Goal: Navigation & Orientation: Find specific page/section

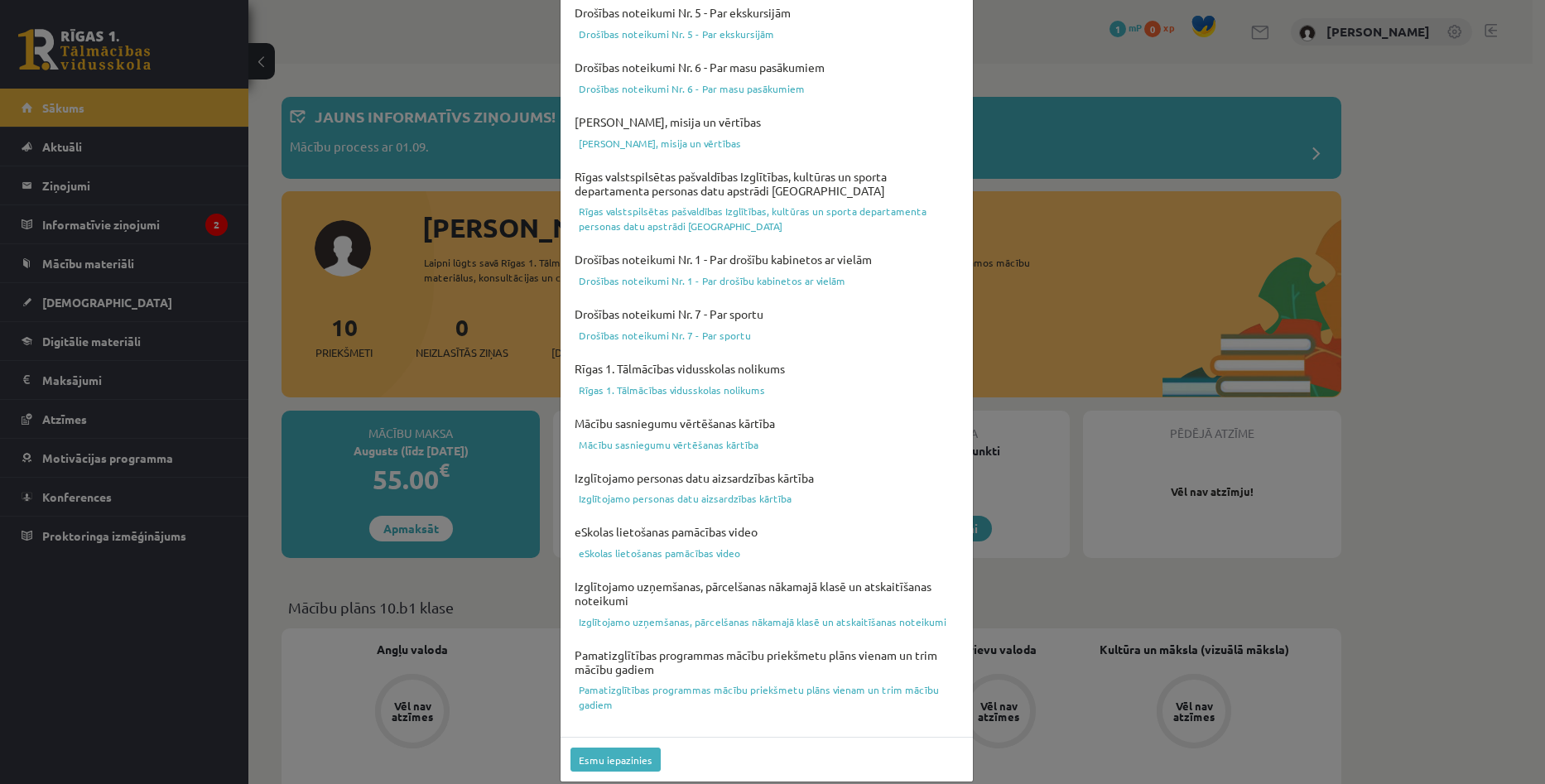
scroll to position [409, 0]
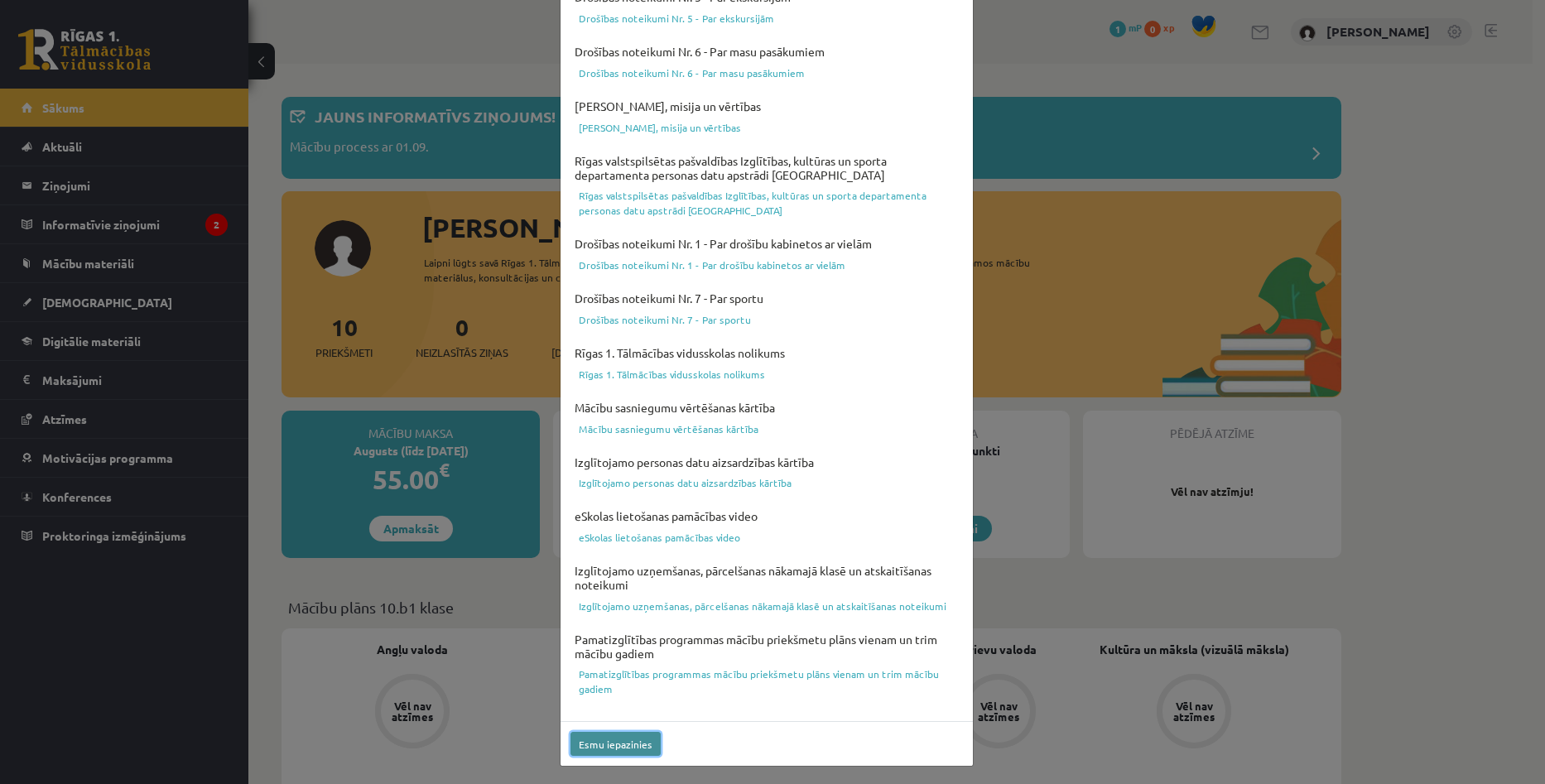
click at [616, 738] on button "Esmu iepazinies" at bounding box center [616, 743] width 90 height 24
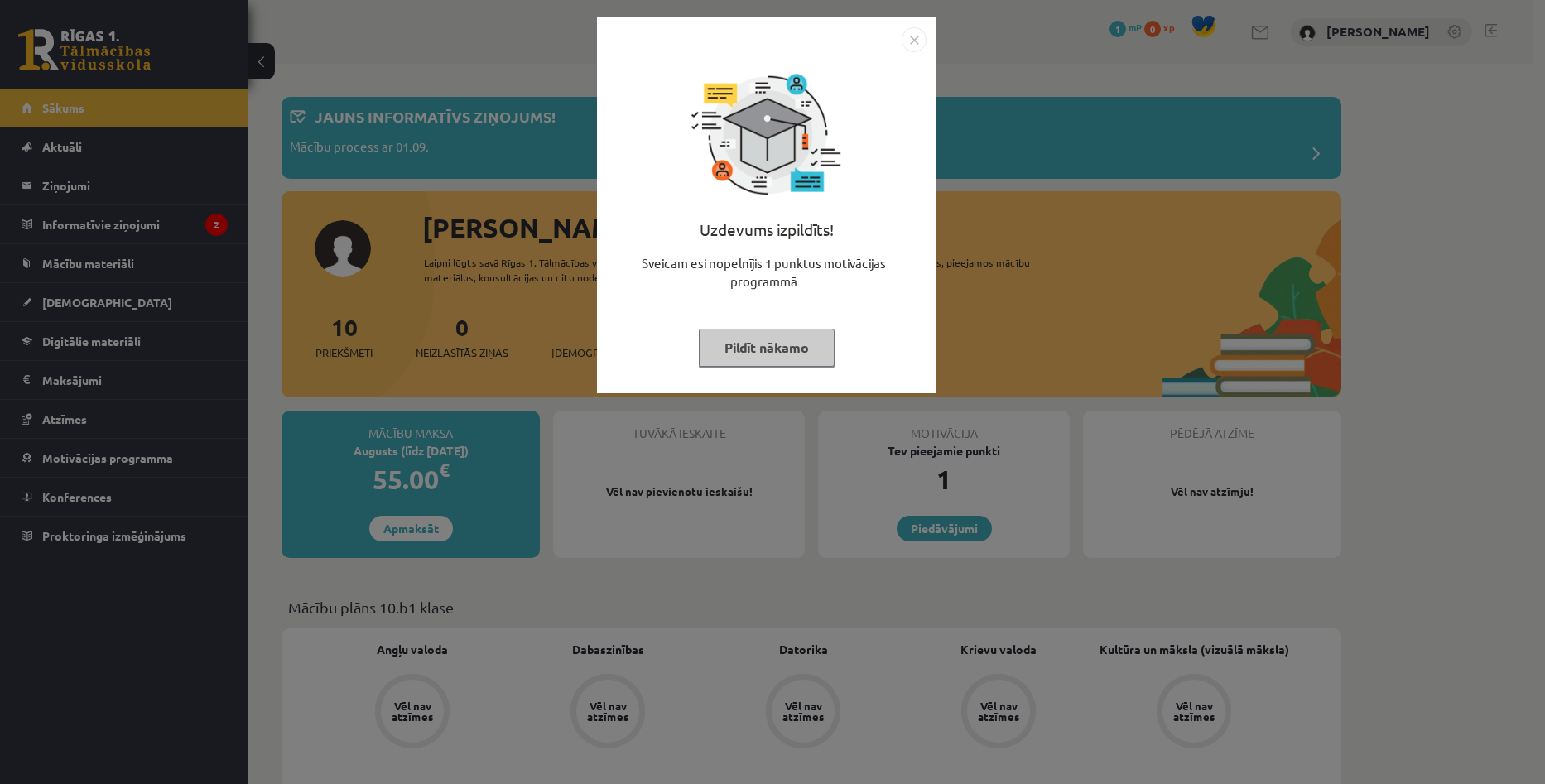
click at [805, 340] on button "Pildīt nākamo" at bounding box center [766, 348] width 136 height 38
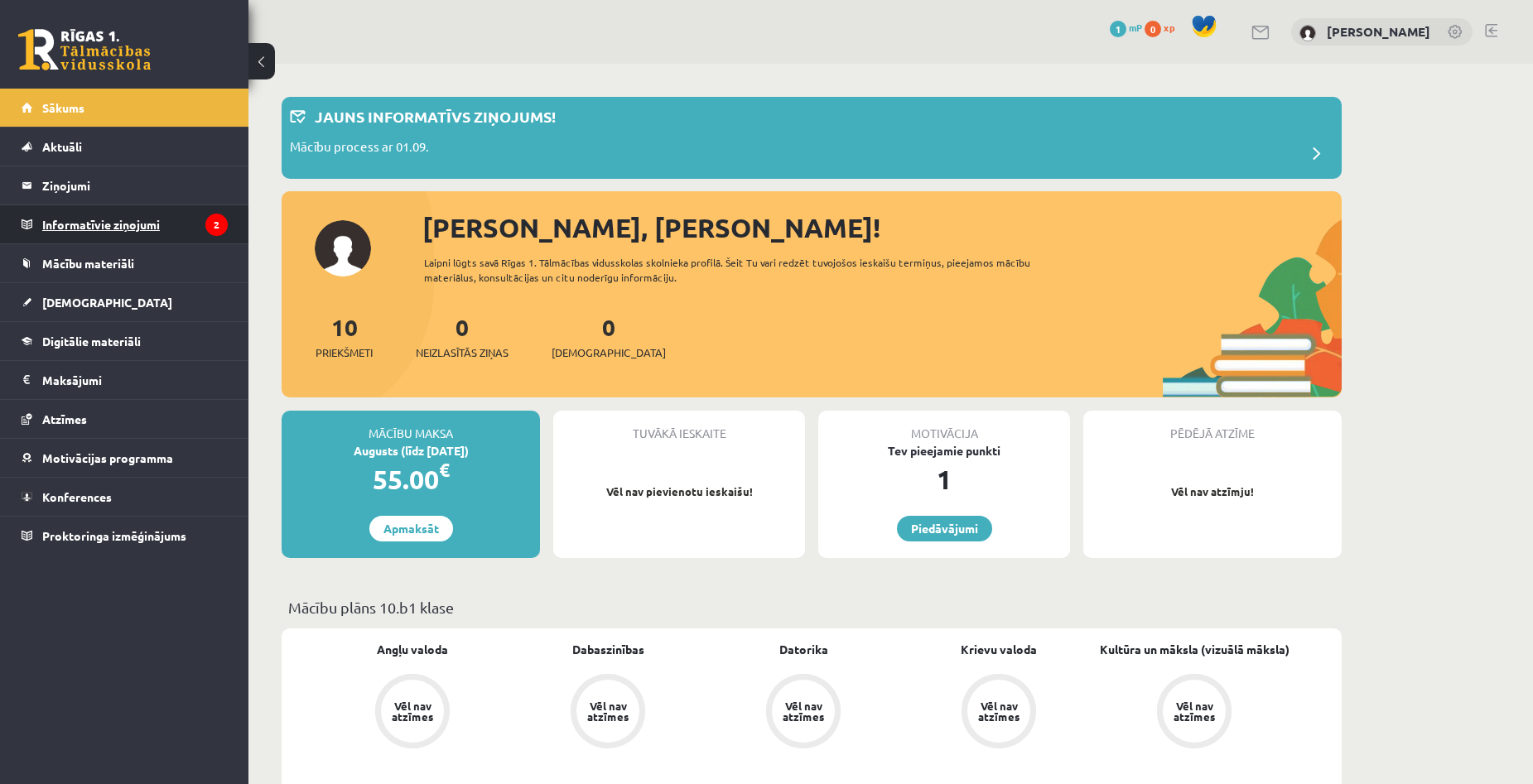
click at [152, 221] on legend "Informatīvie ziņojumi 2" at bounding box center [135, 224] width 186 height 38
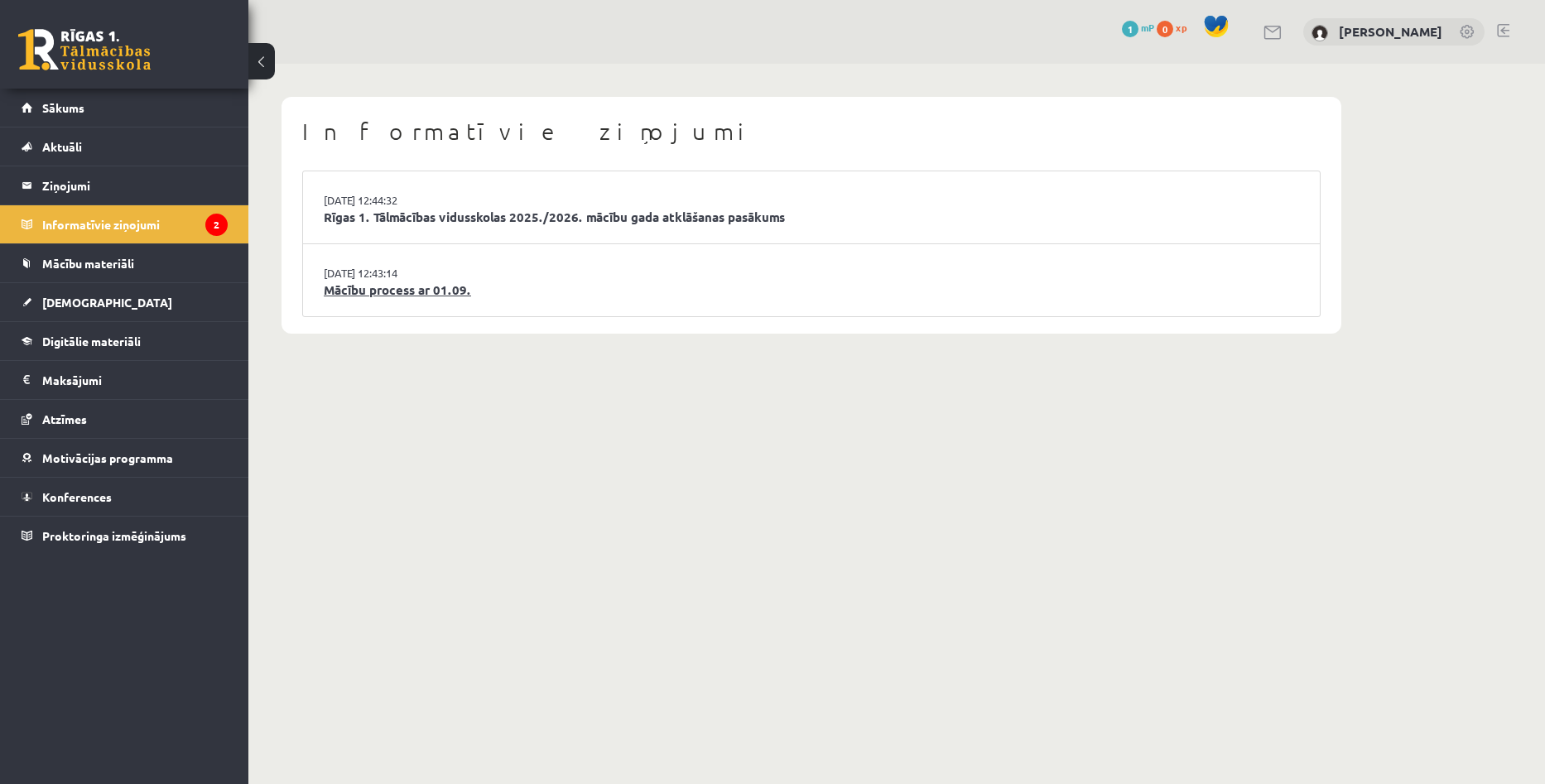
click at [400, 288] on link "Mācību process ar 01.09." at bounding box center [811, 290] width 976 height 19
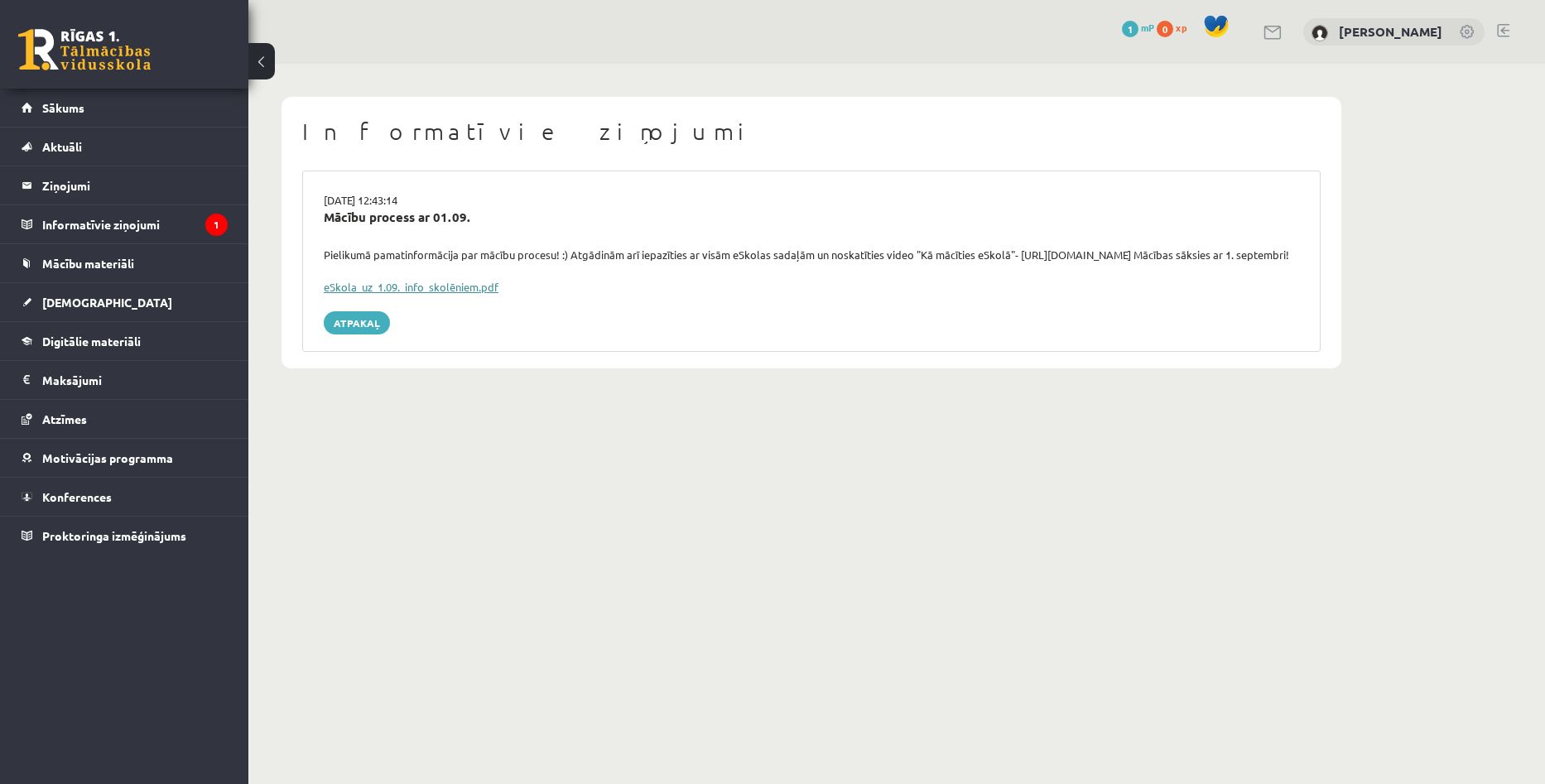
click at [434, 294] on link "eSkola_uz_1.09._info_skolēniem.pdf" at bounding box center [410, 286] width 174 height 14
click at [76, 135] on link "Aktuāli" at bounding box center [124, 146] width 206 height 38
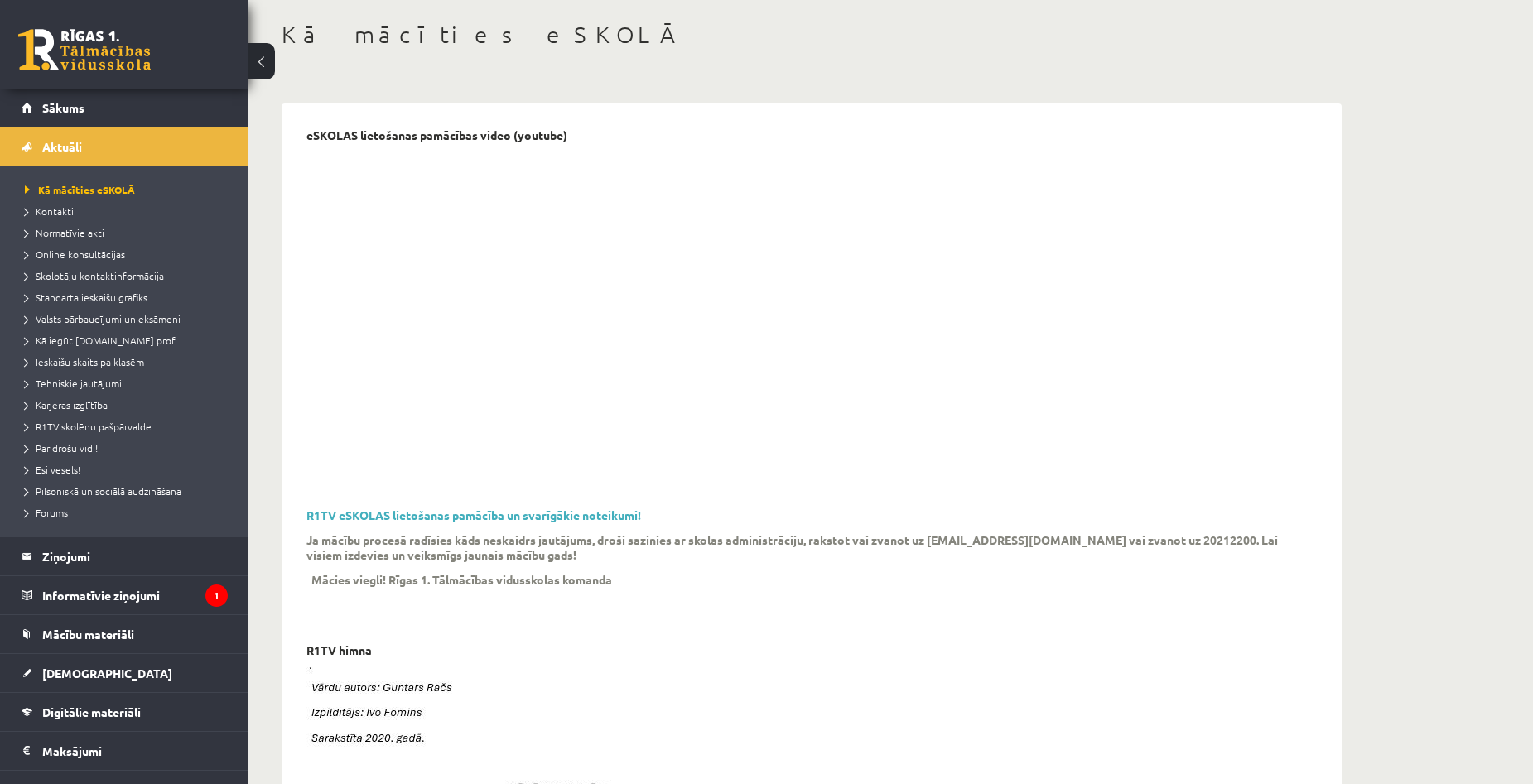
scroll to position [83, 0]
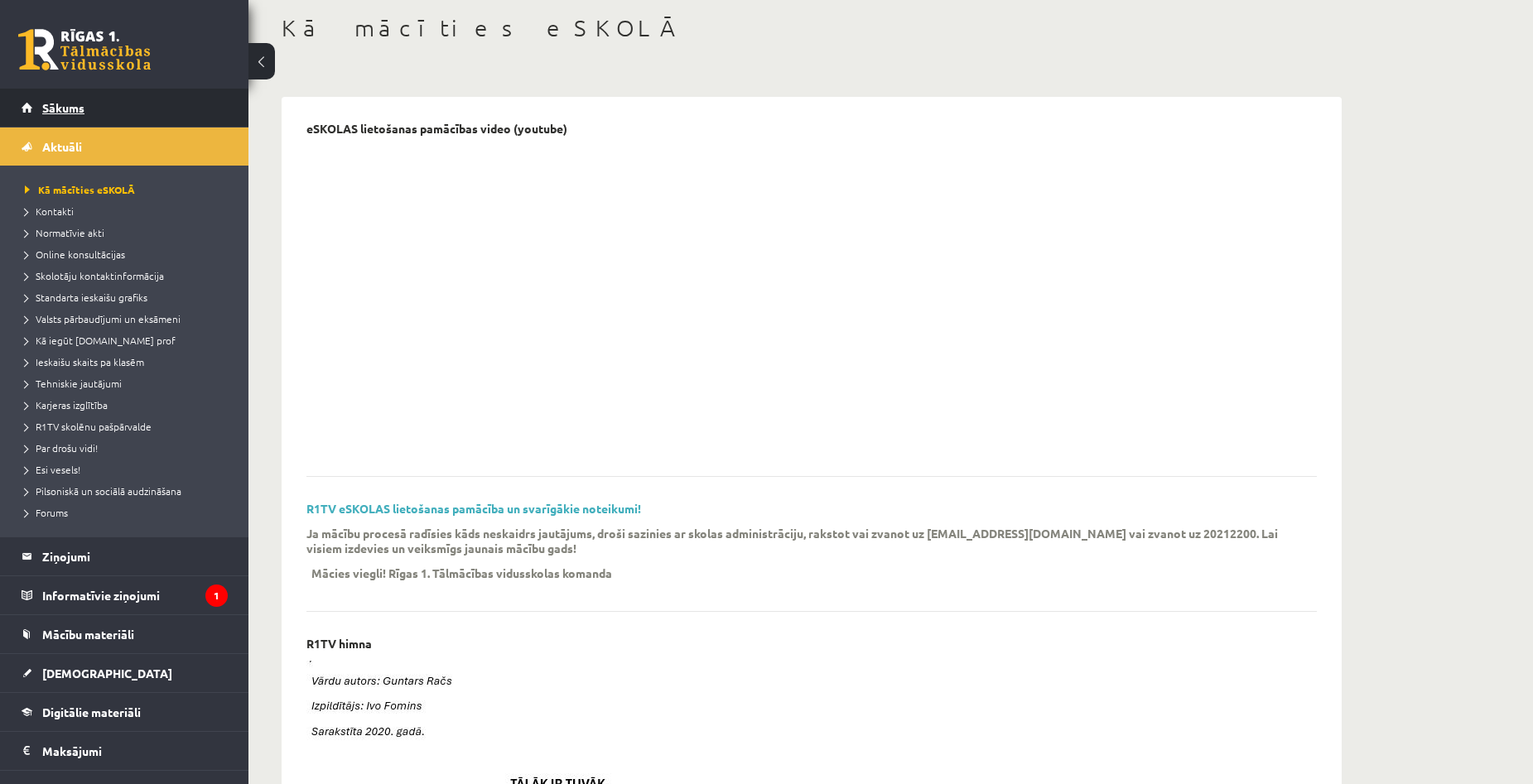
click at [78, 116] on link "Sākums" at bounding box center [124, 107] width 206 height 38
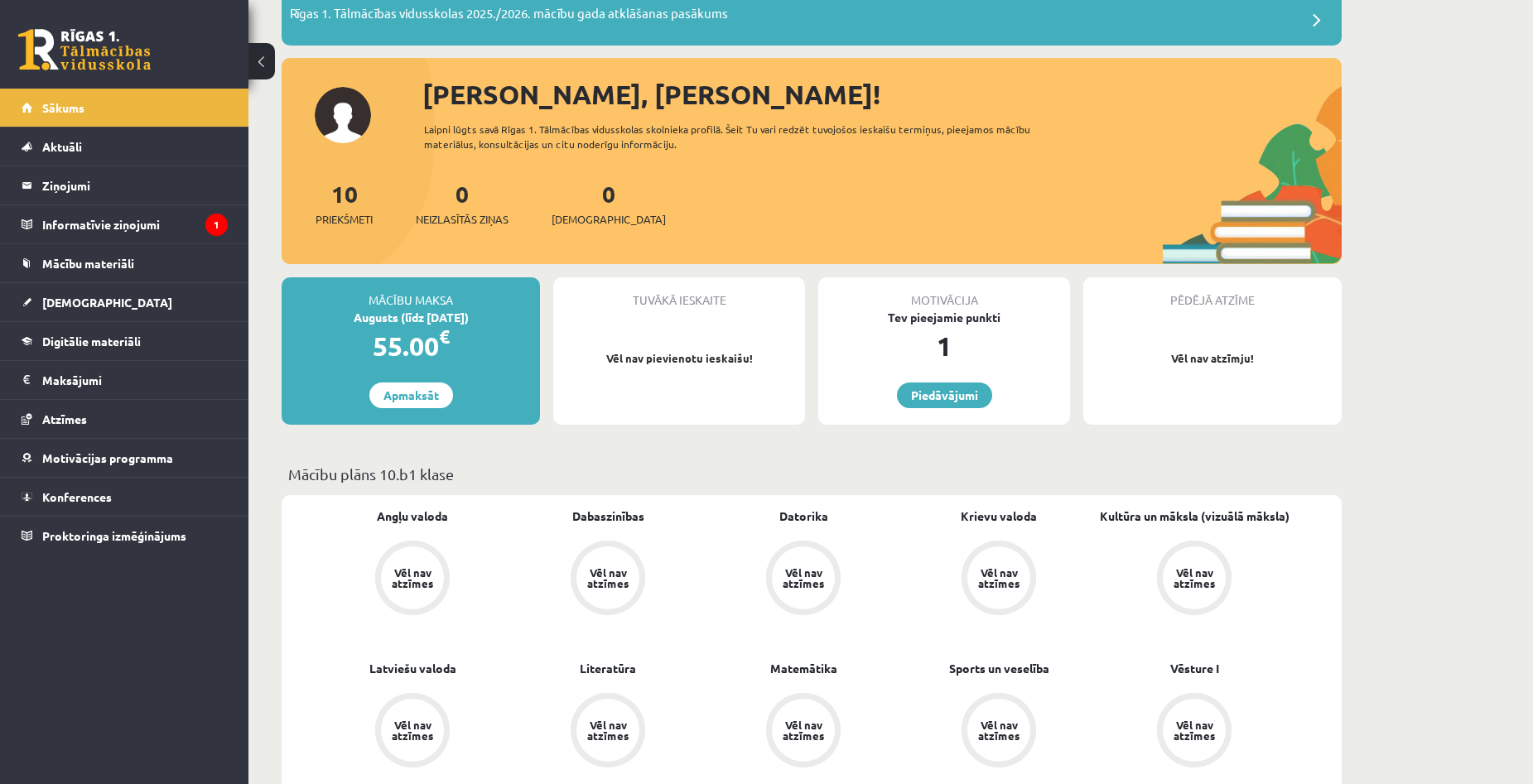
scroll to position [83, 0]
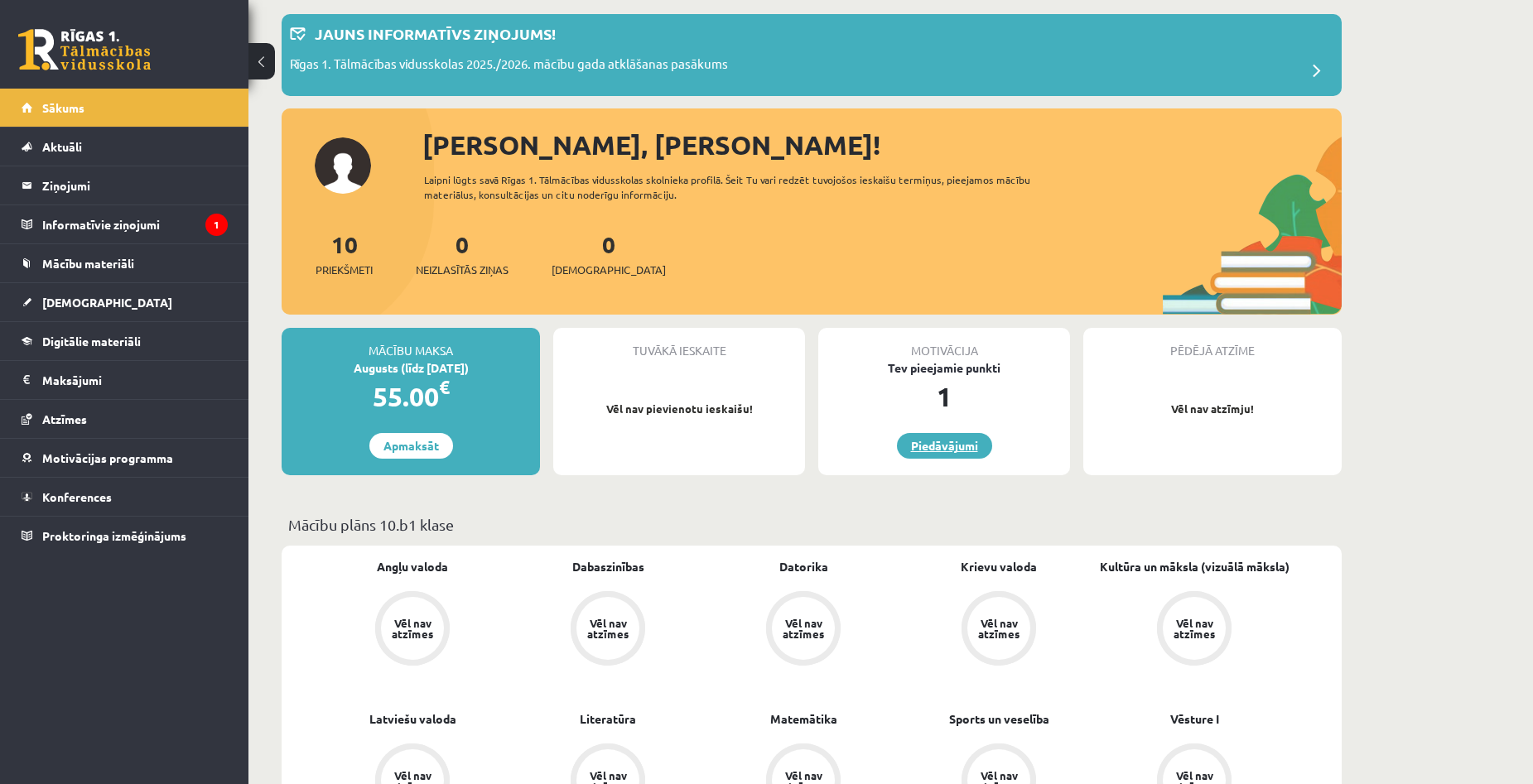
click at [930, 446] on link "Piedāvājumi" at bounding box center [944, 445] width 95 height 25
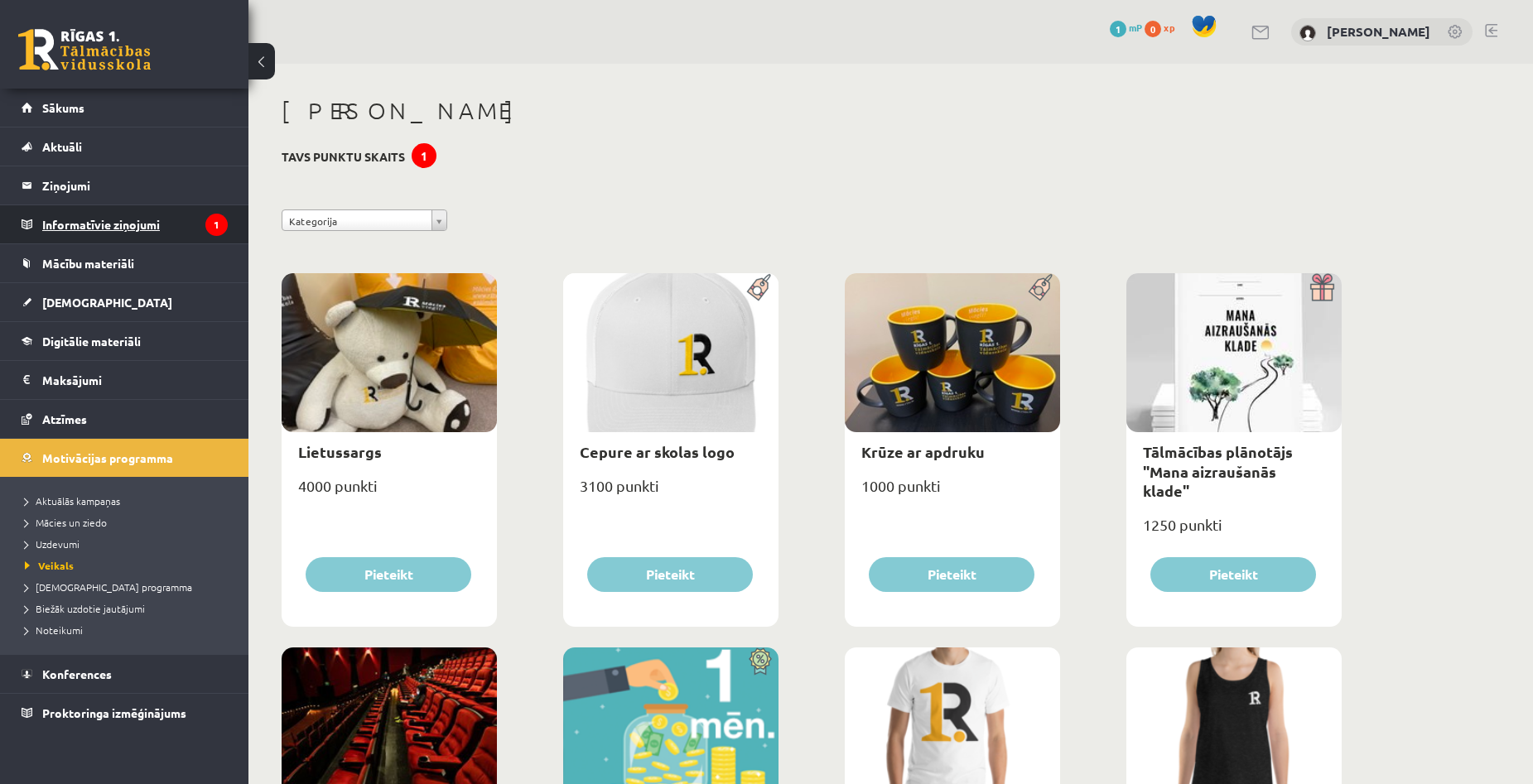
click at [98, 218] on legend "Informatīvie ziņojumi 1" at bounding box center [135, 224] width 186 height 38
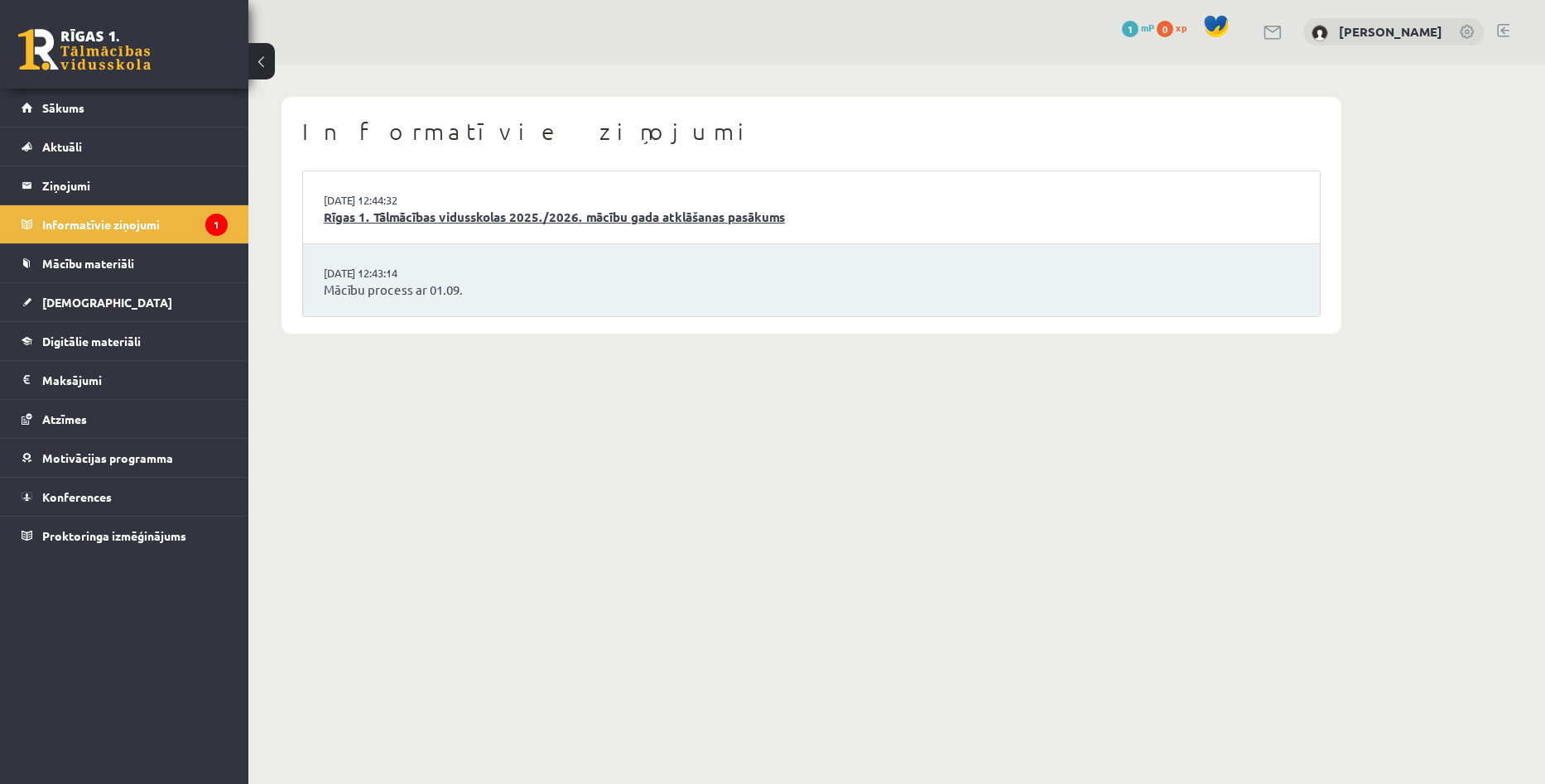
click at [382, 217] on link "Rīgas 1. Tālmācības vidusskolas 2025./2026. mācību gada atklāšanas pasākums" at bounding box center [811, 218] width 976 height 19
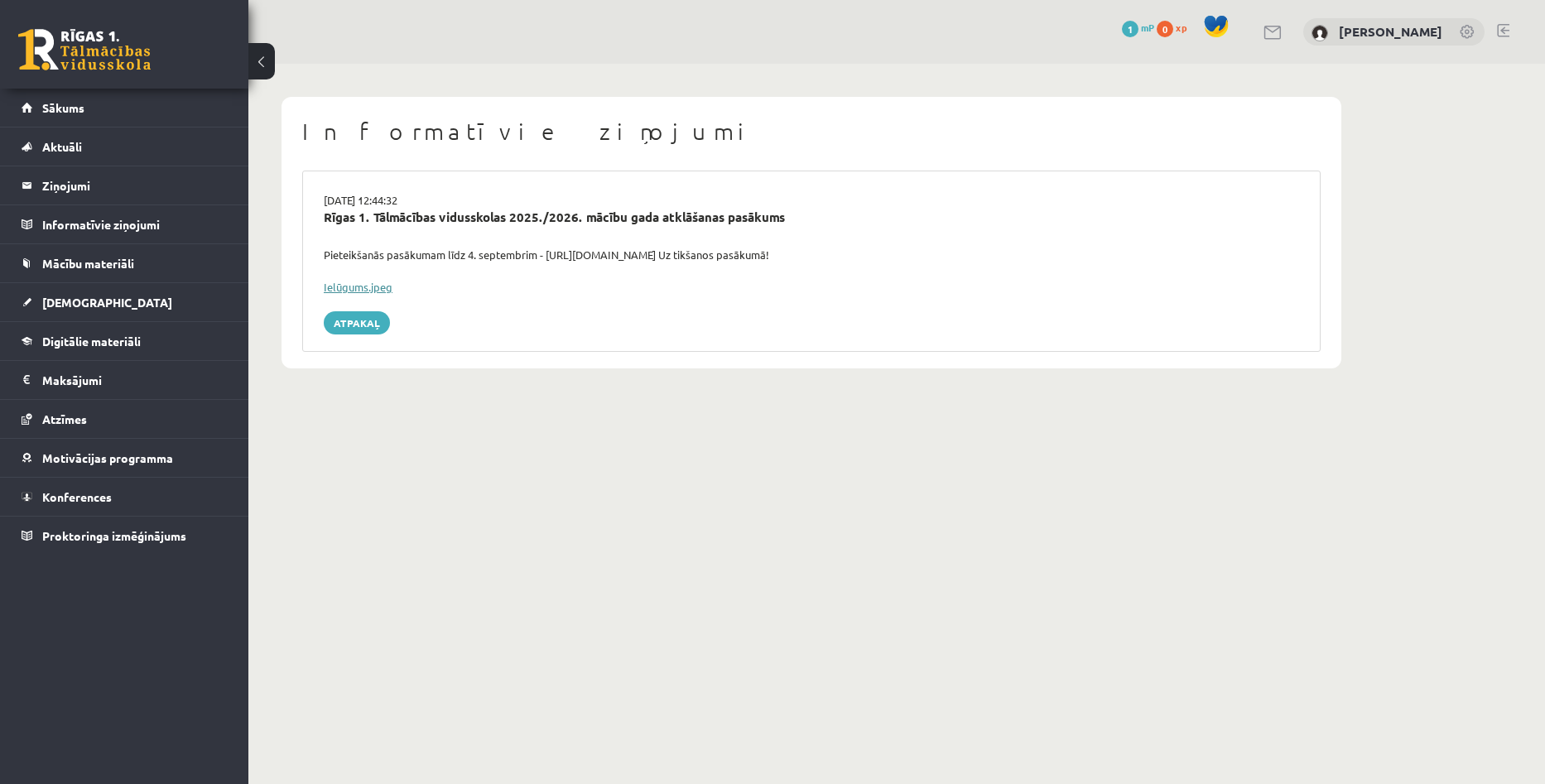
click at [344, 290] on link "Ielūgums.jpeg" at bounding box center [357, 286] width 69 height 14
click at [66, 110] on span "Sākums" at bounding box center [63, 107] width 42 height 15
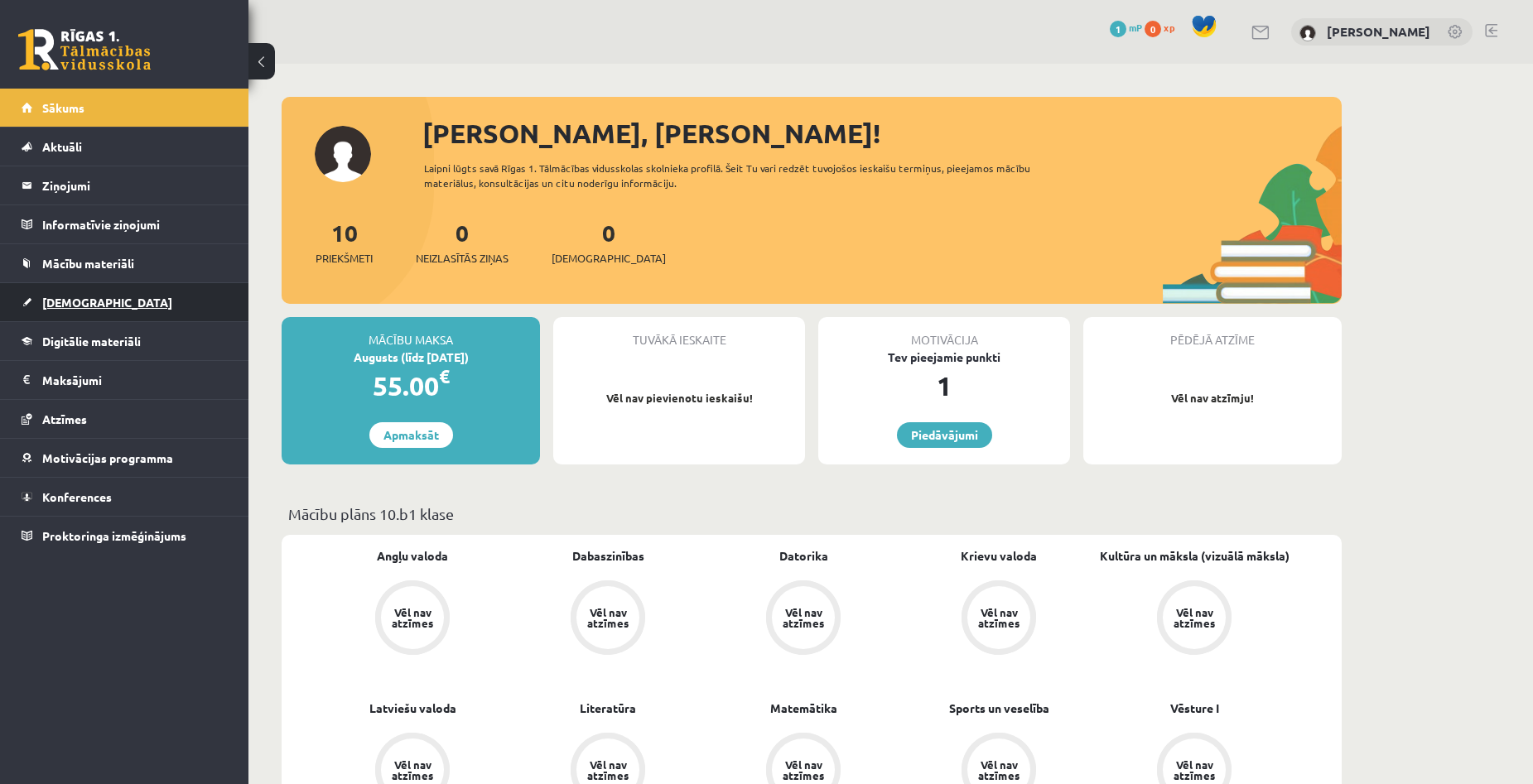
click at [78, 296] on span "[DEMOGRAPHIC_DATA]" at bounding box center [107, 302] width 130 height 15
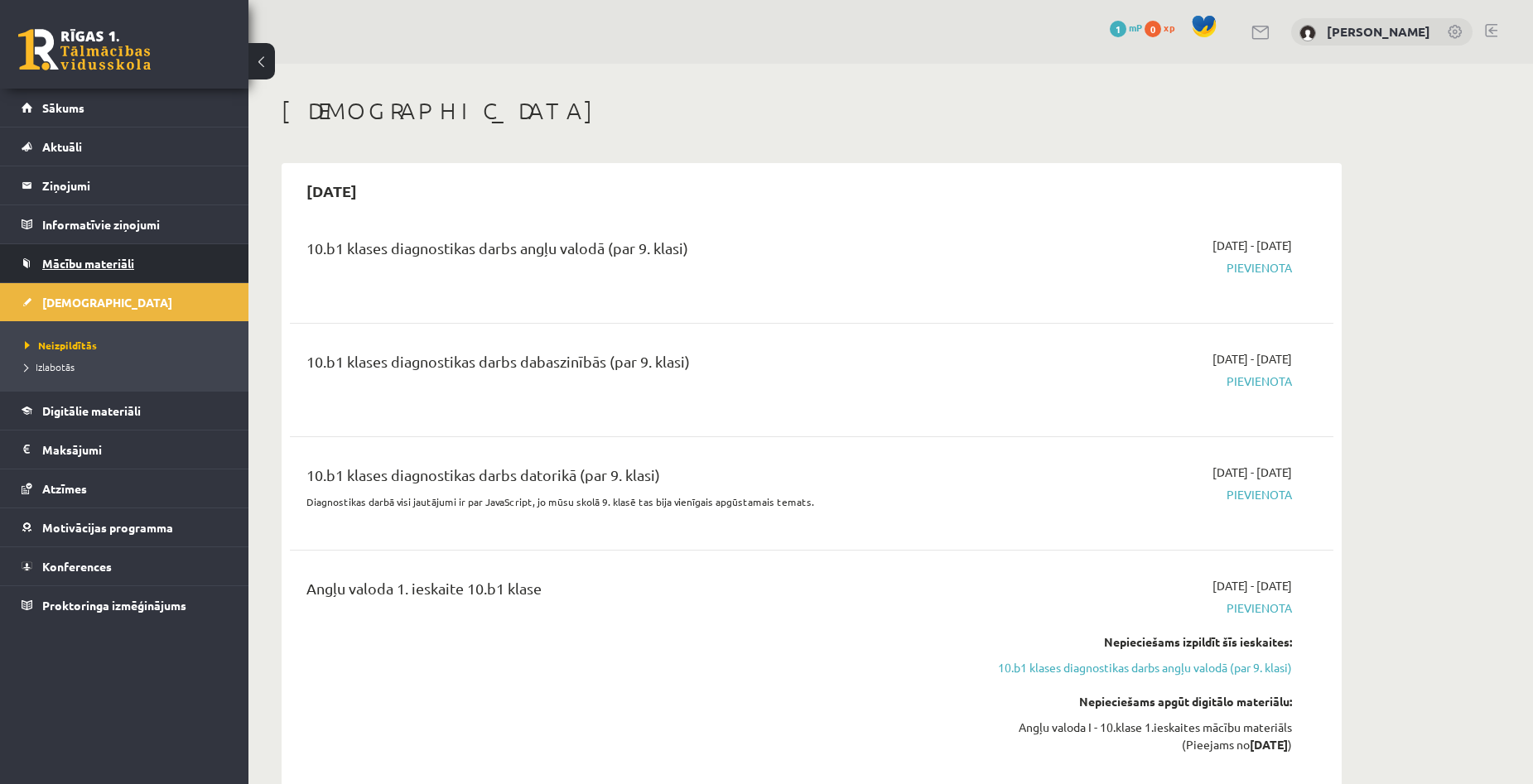
click at [109, 262] on span "Mācību materiāli" at bounding box center [89, 263] width 92 height 15
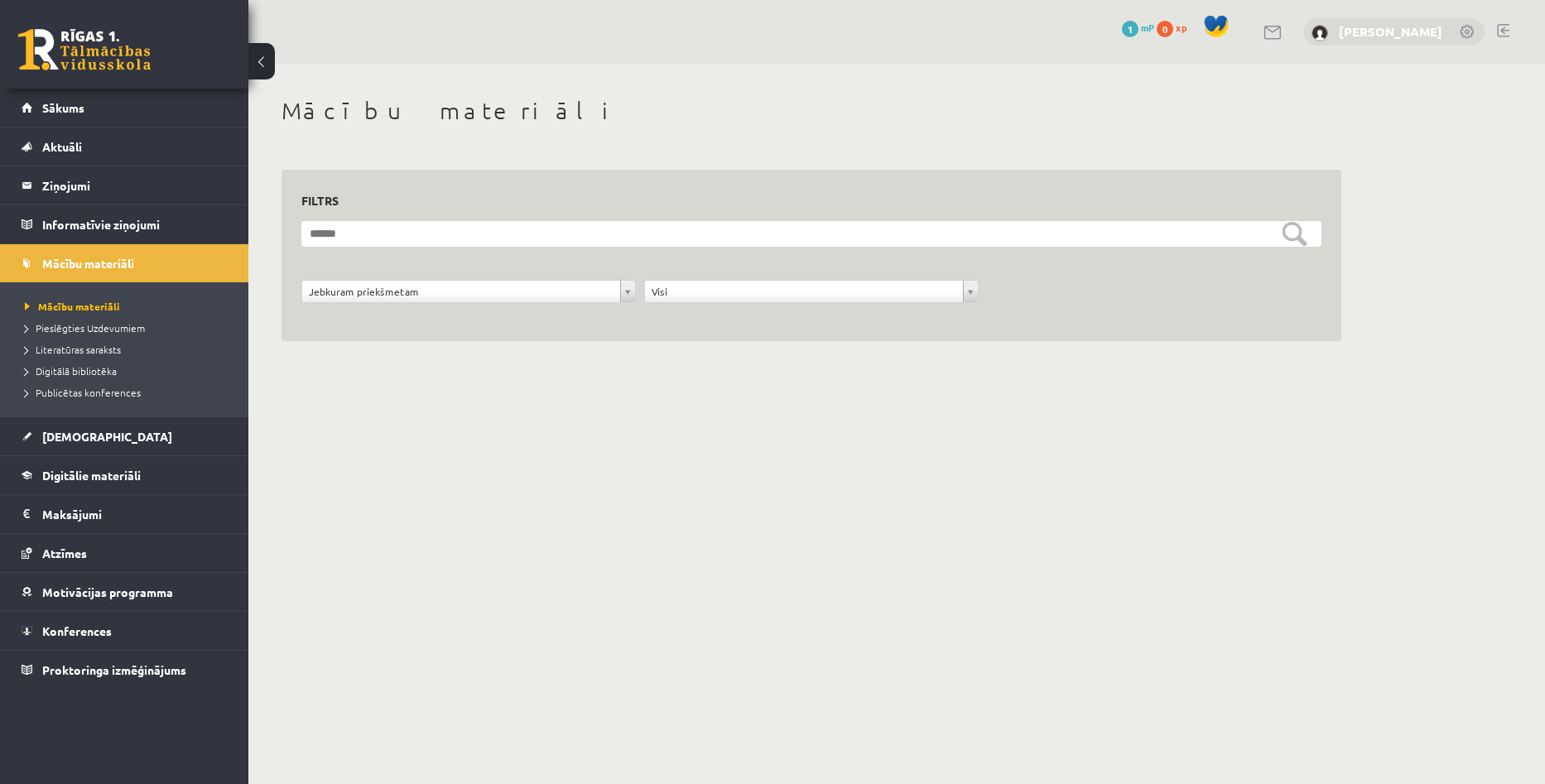
click at [1385, 25] on link "[PERSON_NAME]" at bounding box center [1391, 32] width 104 height 17
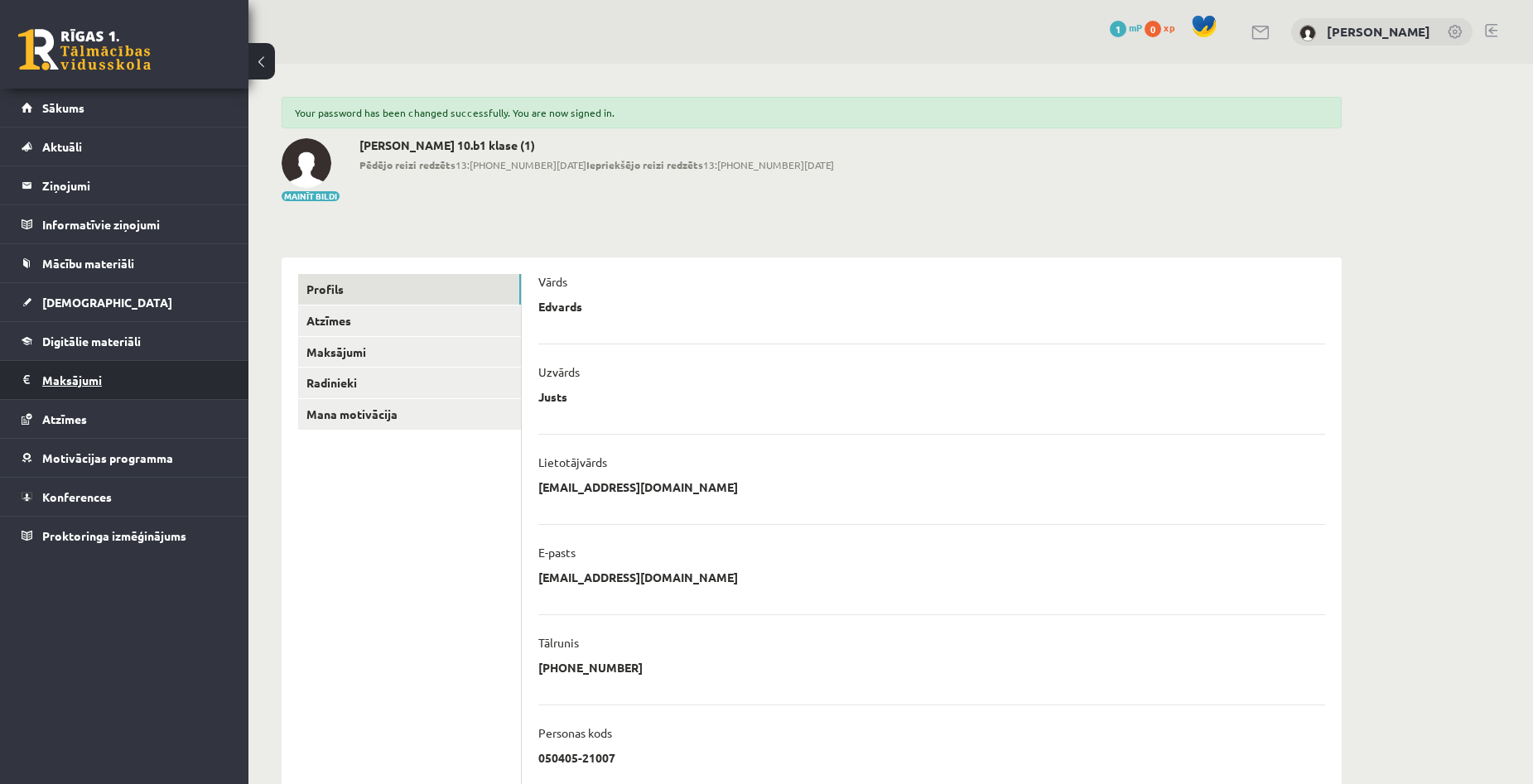
click at [76, 384] on legend "Maksājumi 0" at bounding box center [135, 380] width 186 height 38
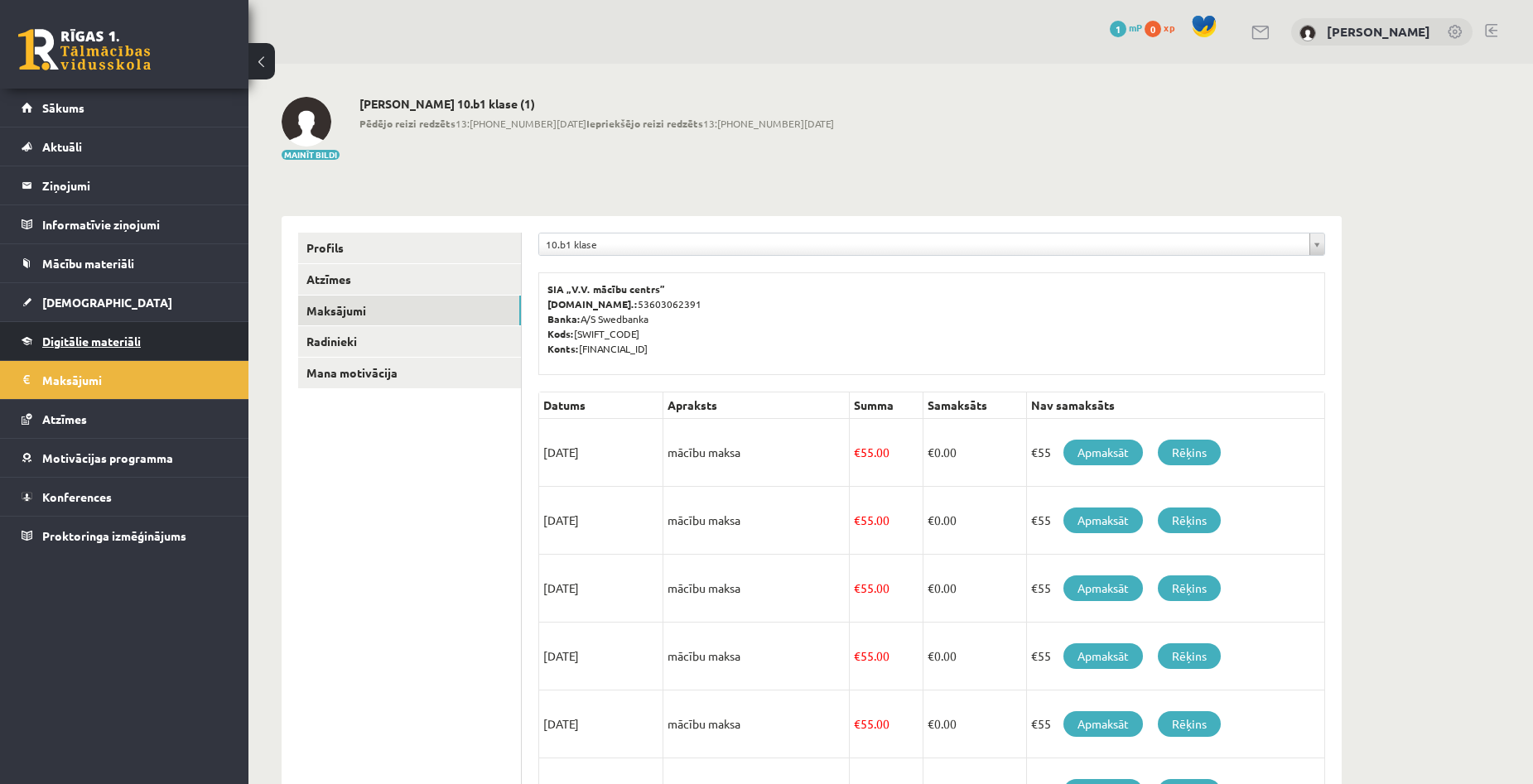
click at [72, 344] on span "Digitālie materiāli" at bounding box center [91, 341] width 99 height 15
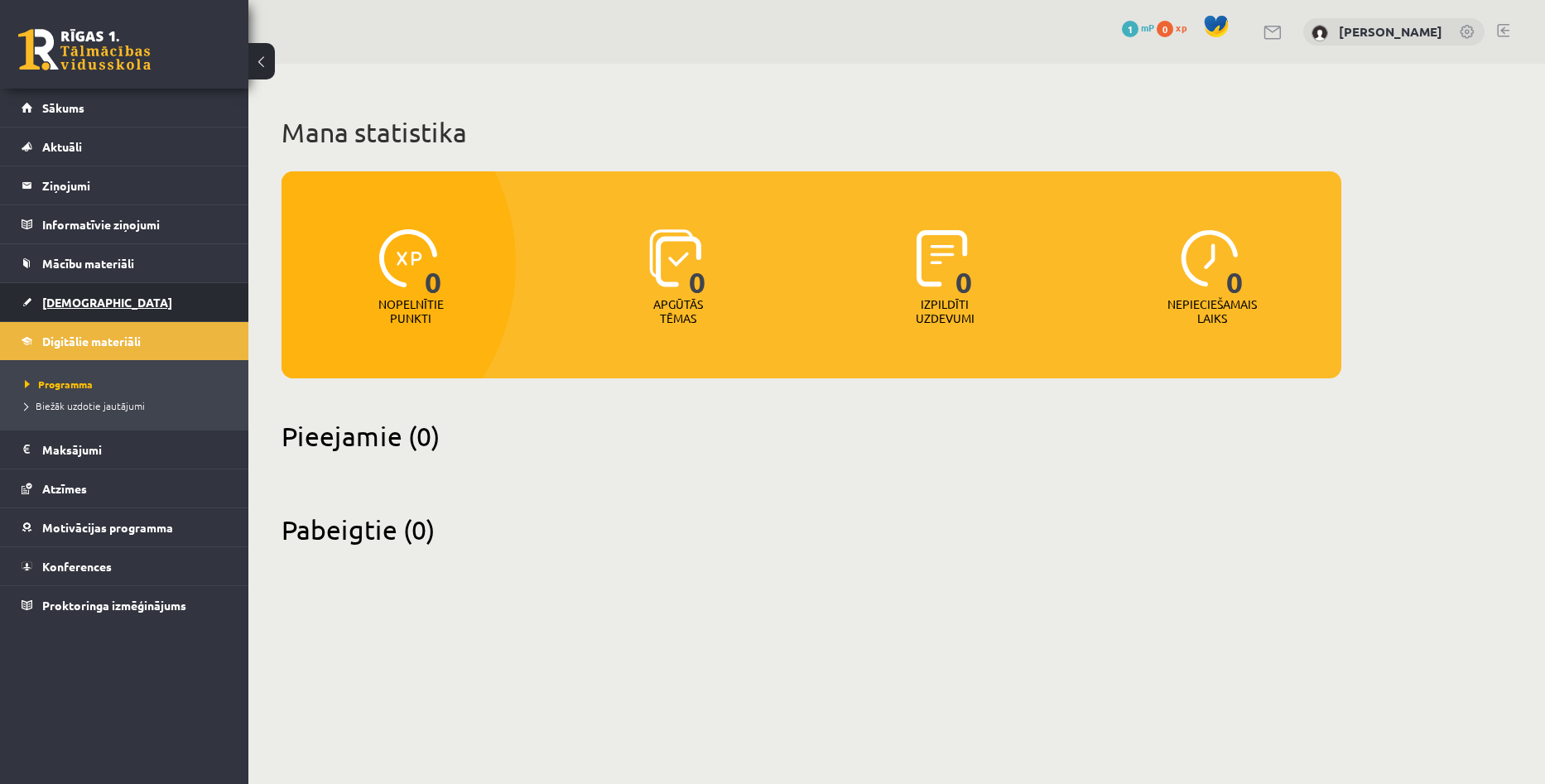
click at [91, 302] on span "[DEMOGRAPHIC_DATA]" at bounding box center [107, 302] width 130 height 15
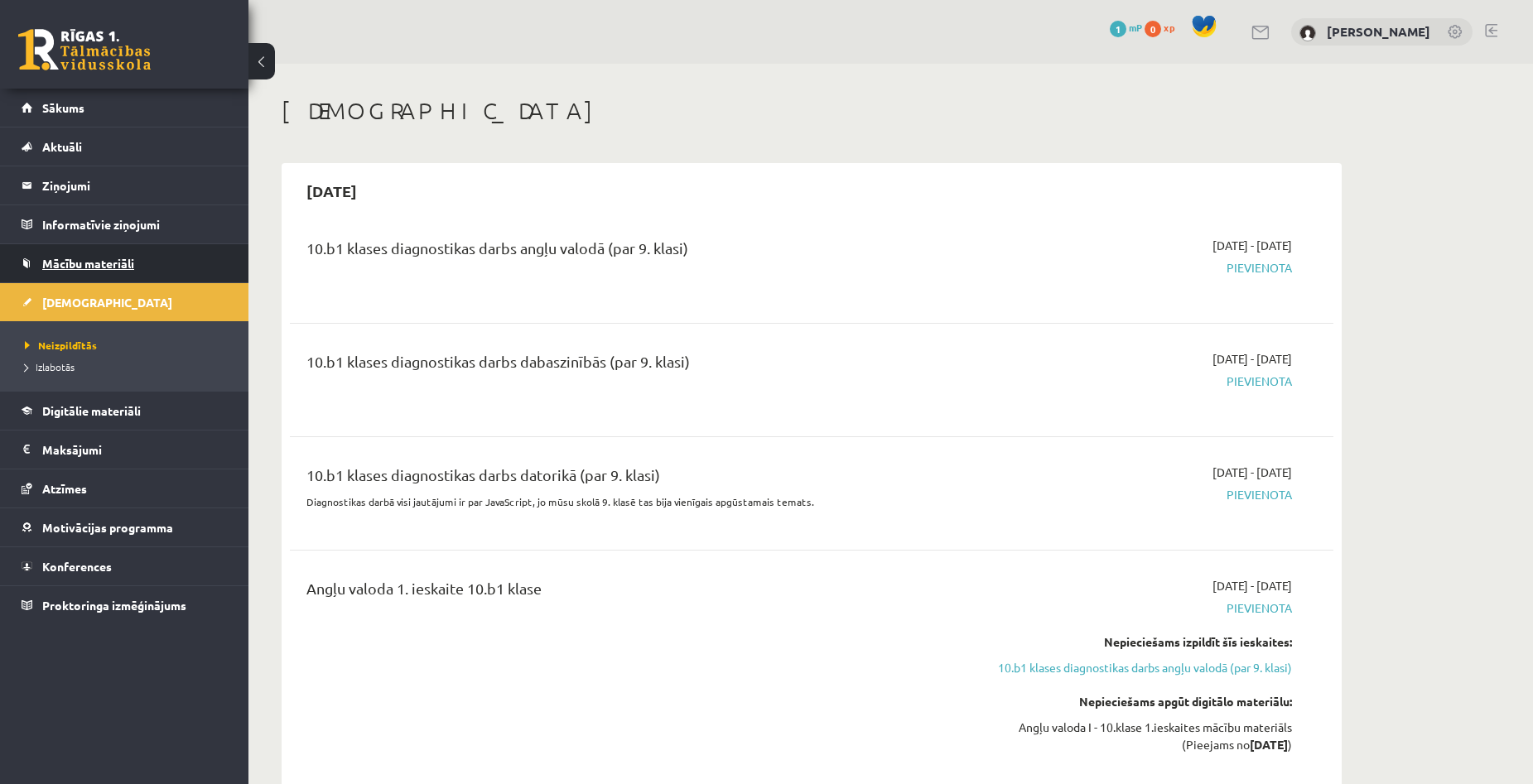
click at [106, 255] on link "Mācību materiāli" at bounding box center [124, 263] width 206 height 38
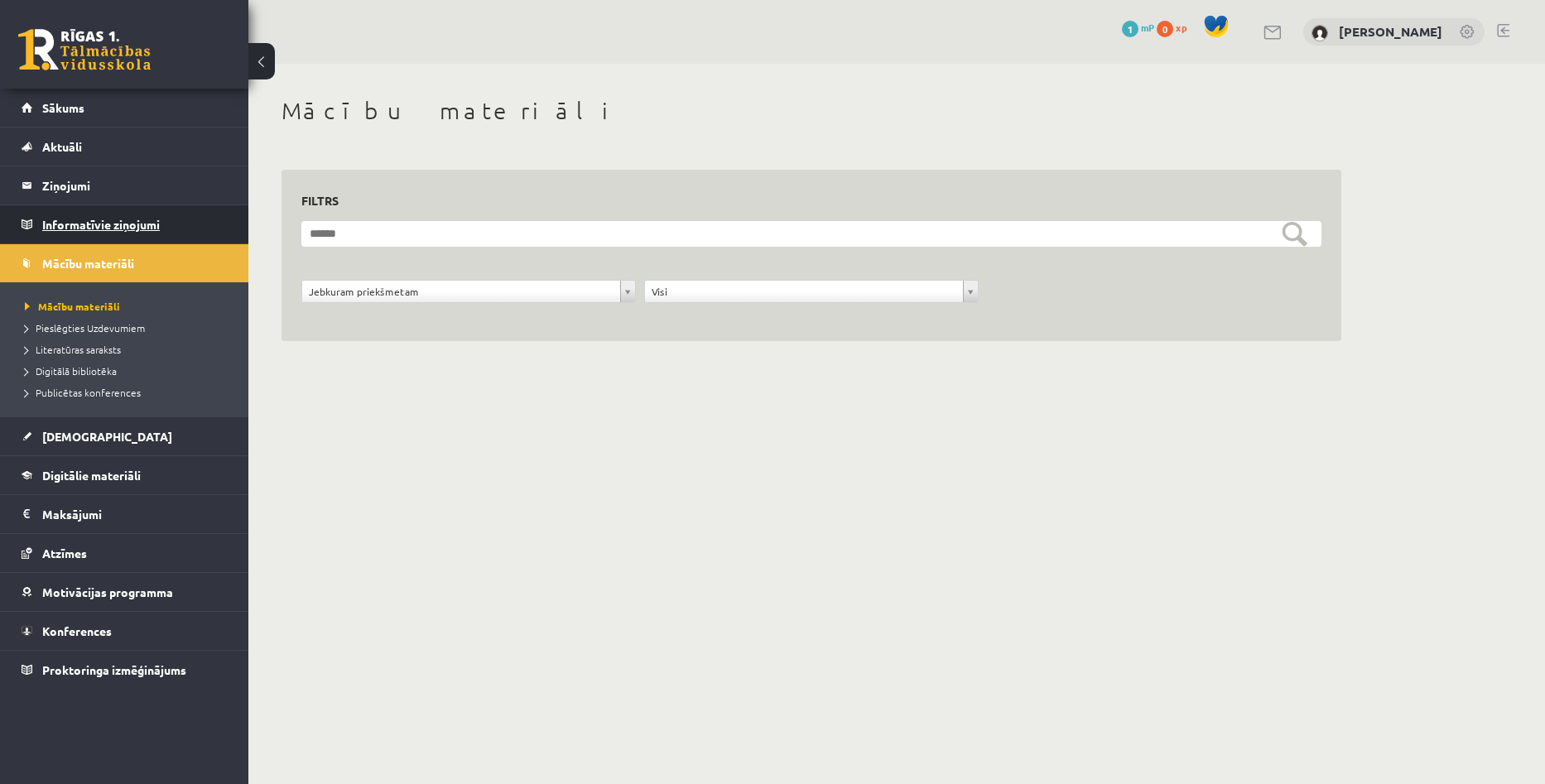
click at [120, 225] on legend "Informatīvie ziņojumi 0" at bounding box center [135, 224] width 186 height 38
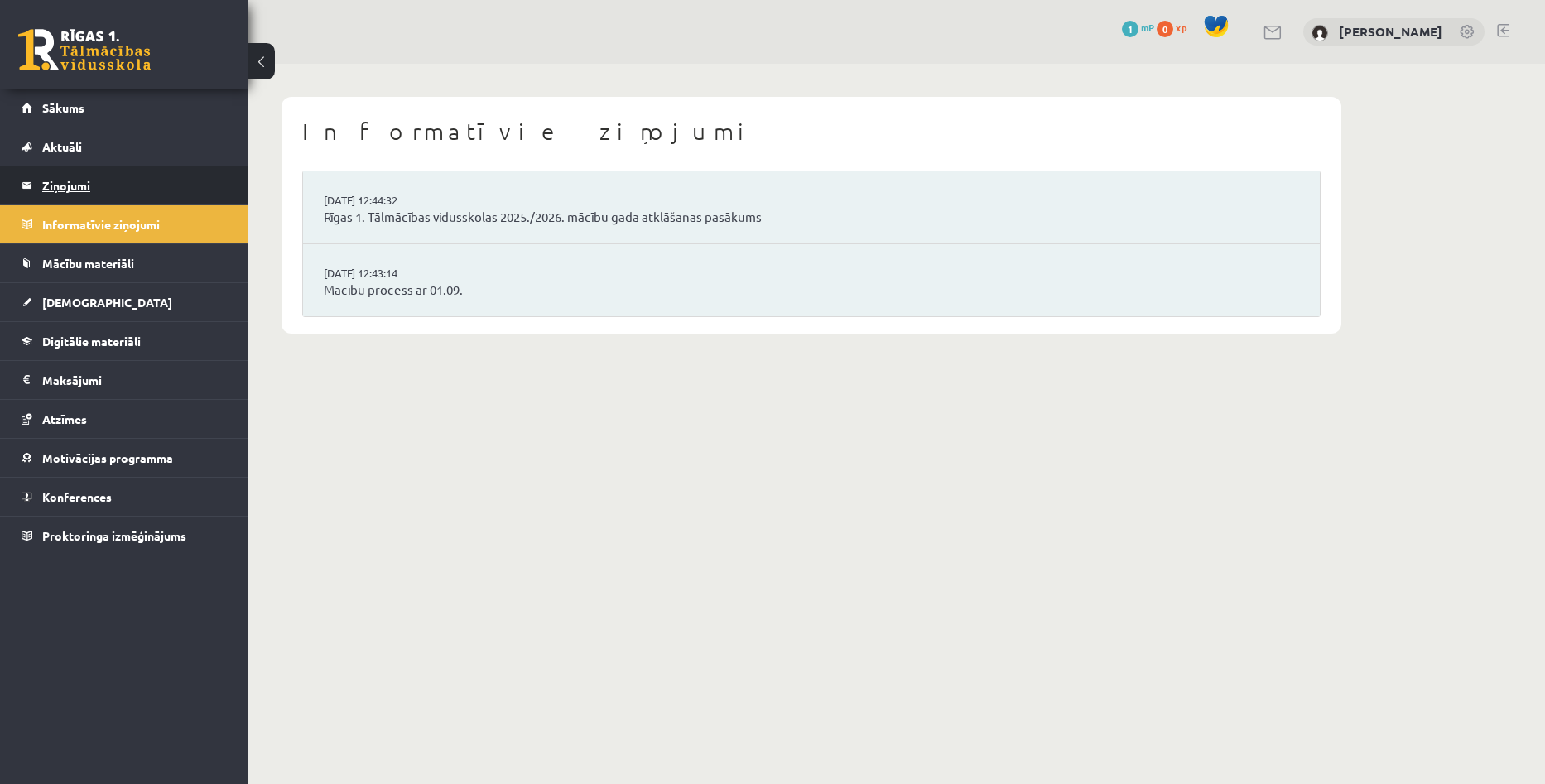
click at [83, 186] on legend "Ziņojumi 0" at bounding box center [135, 186] width 186 height 38
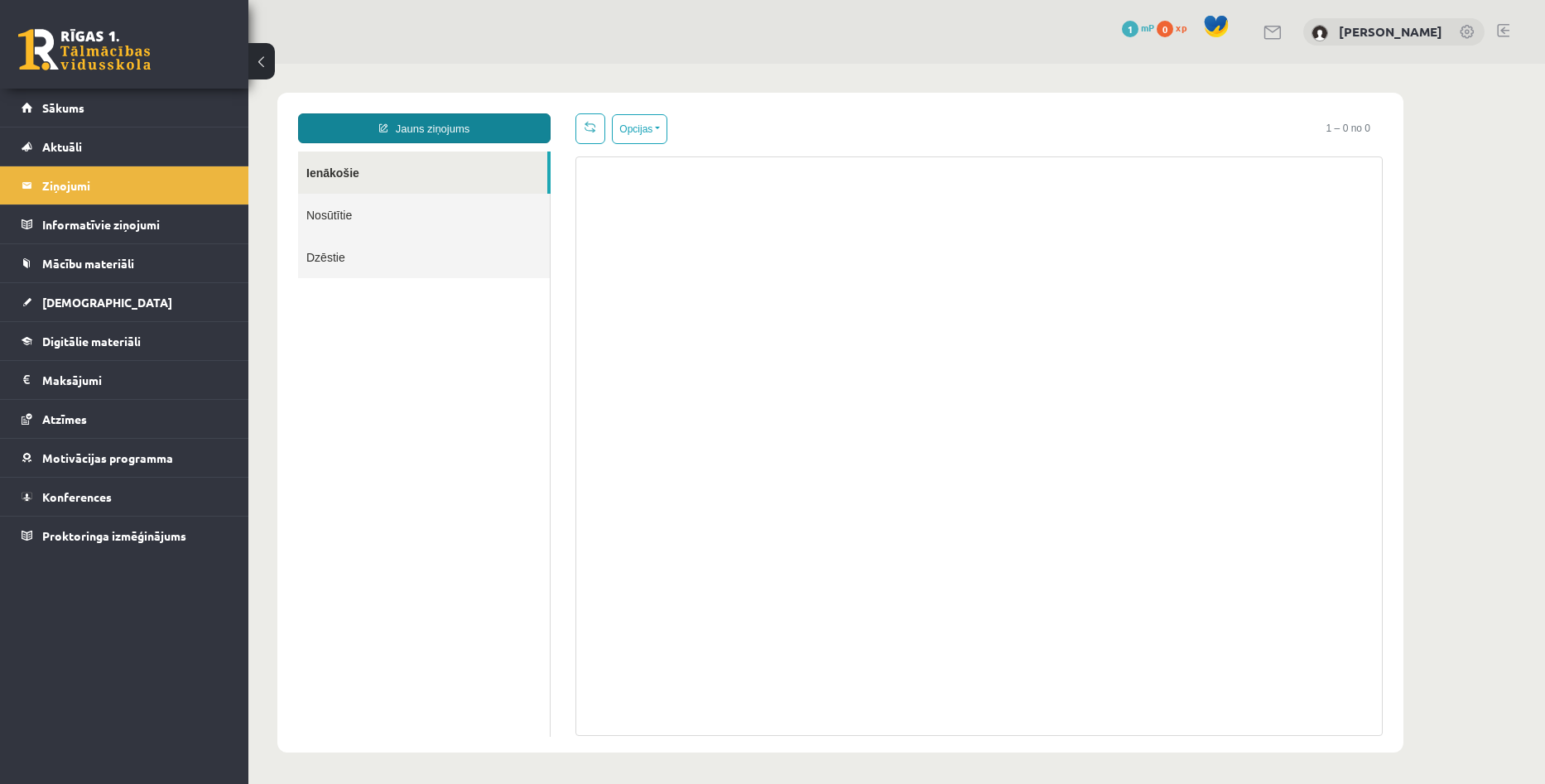
click at [456, 126] on link "Jauns ziņojums" at bounding box center [424, 128] width 253 height 30
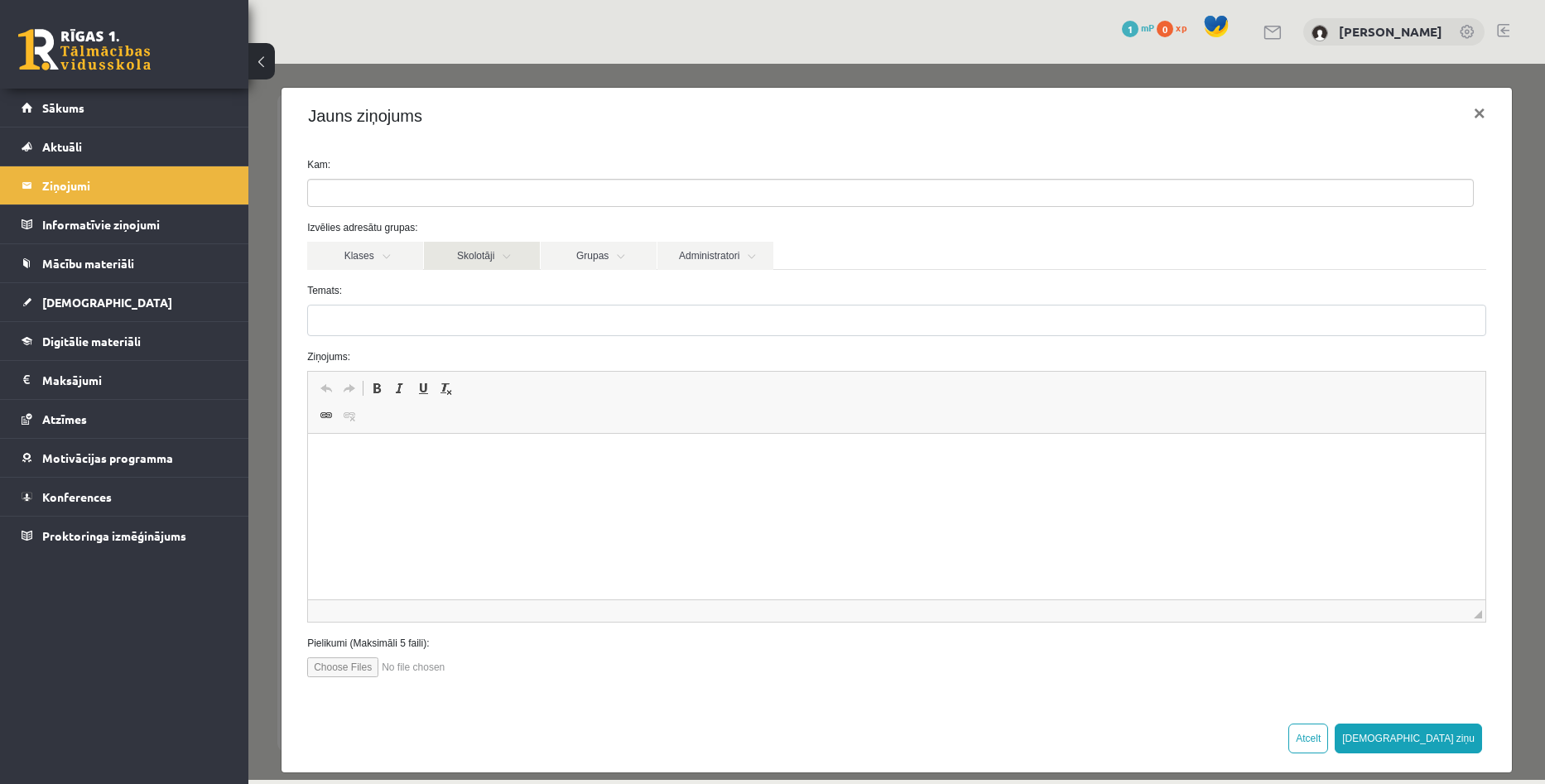
click at [472, 256] on link "Skolotāji" at bounding box center [482, 256] width 116 height 28
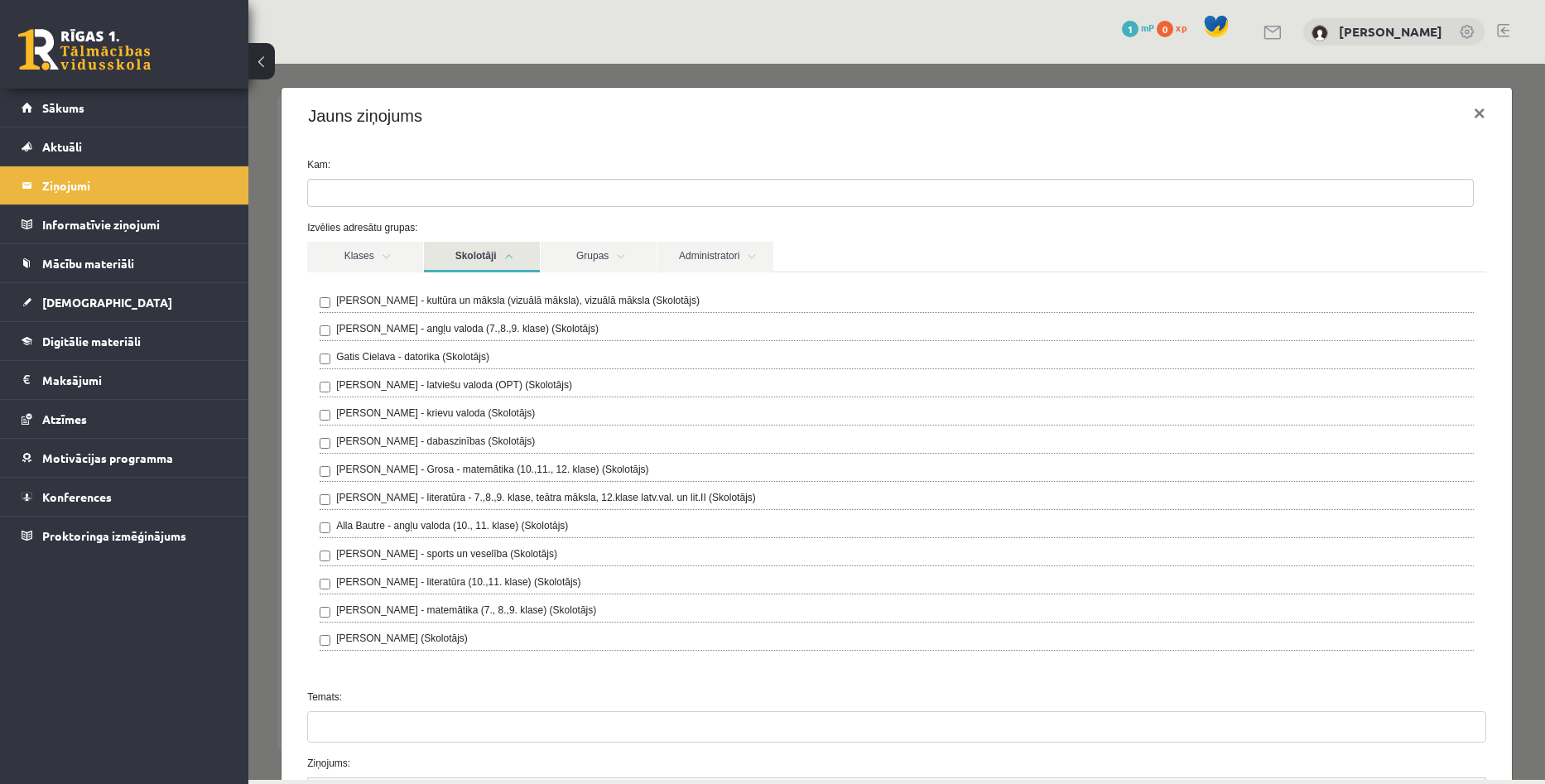
click at [472, 256] on link "Skolotāji" at bounding box center [482, 257] width 116 height 31
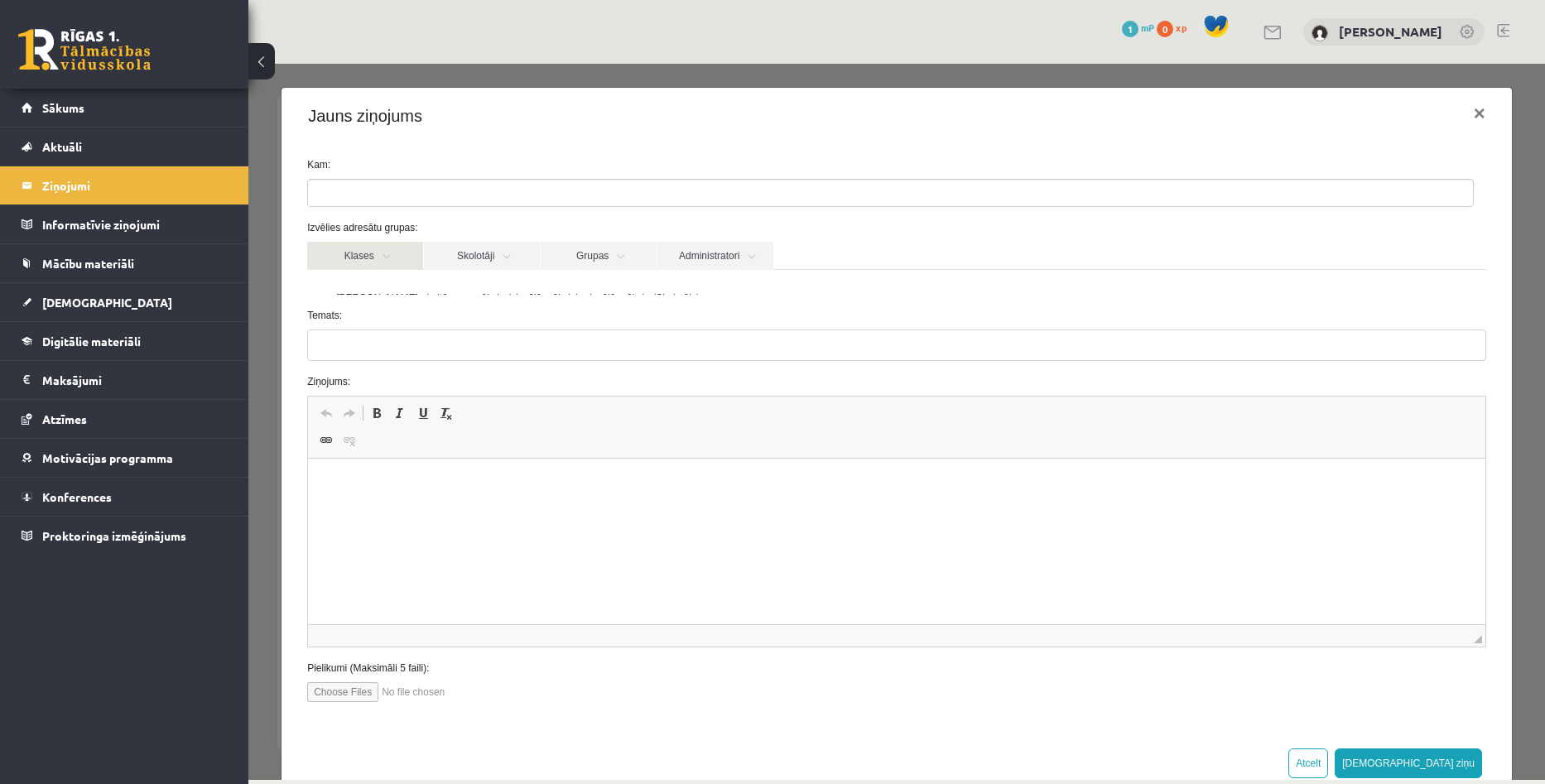
click at [368, 262] on link "Klases" at bounding box center [365, 256] width 116 height 28
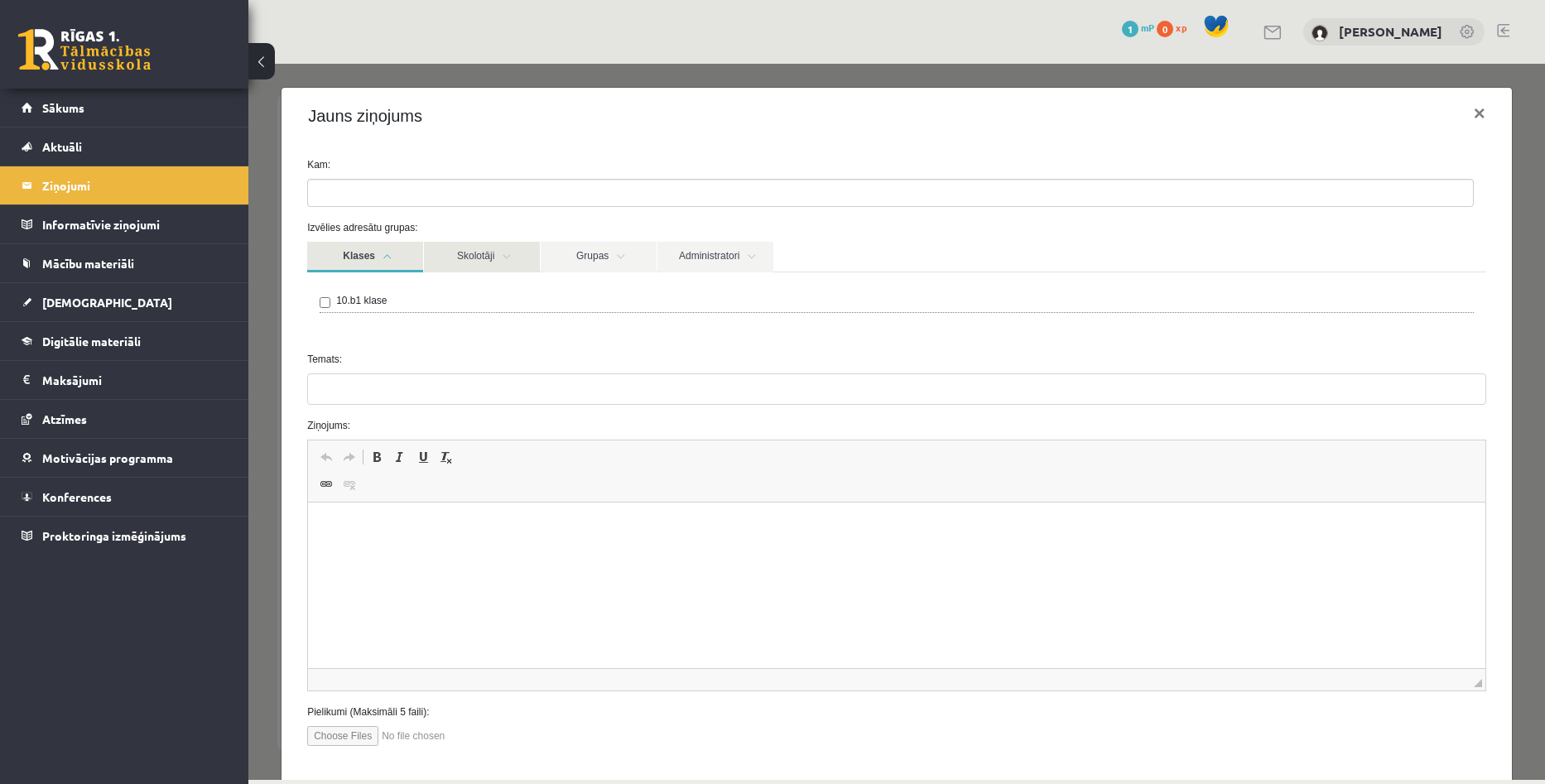
click at [453, 253] on link "Skolotāji" at bounding box center [482, 257] width 116 height 31
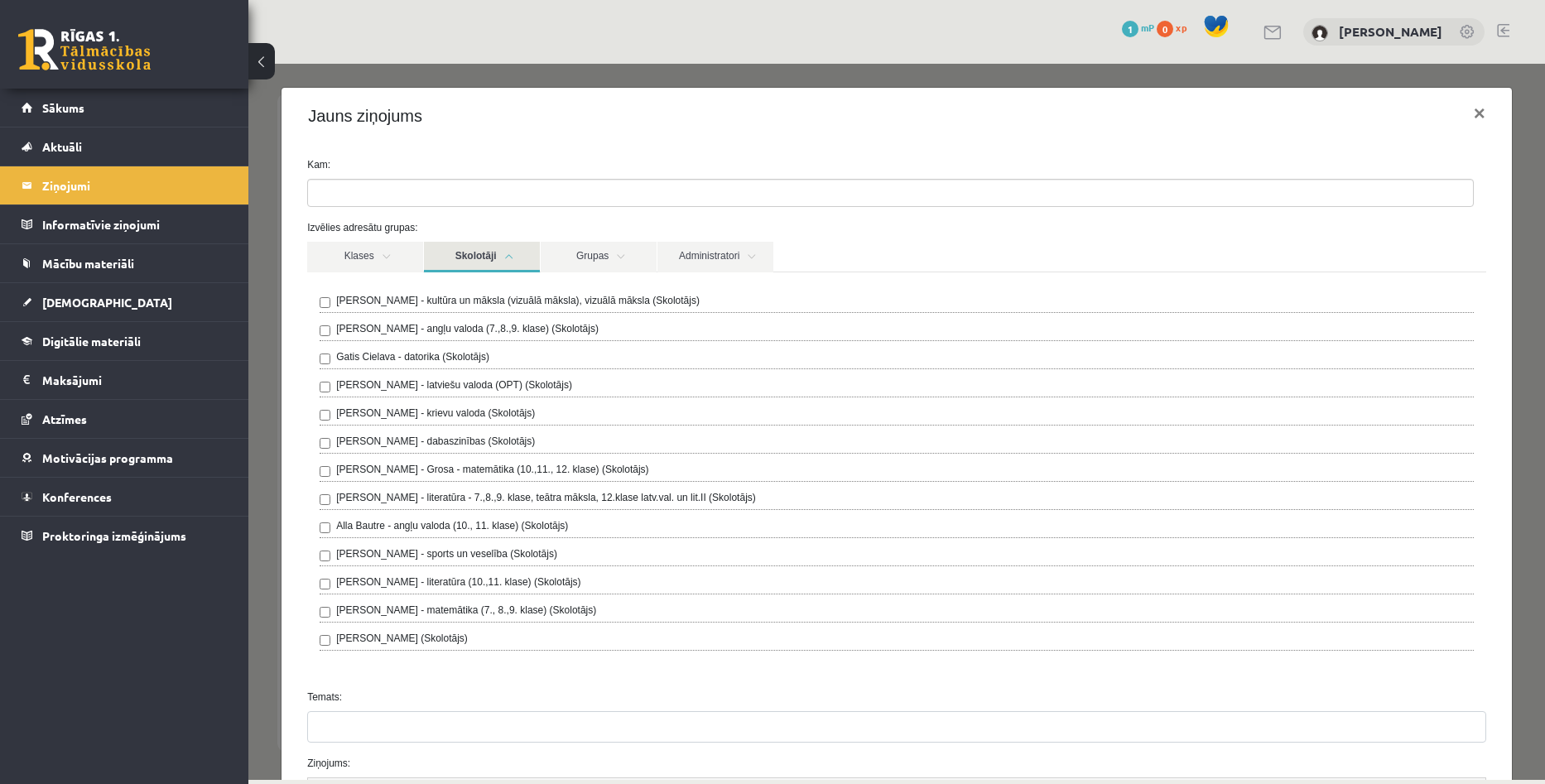
click at [453, 253] on link "Skolotāji" at bounding box center [482, 257] width 116 height 31
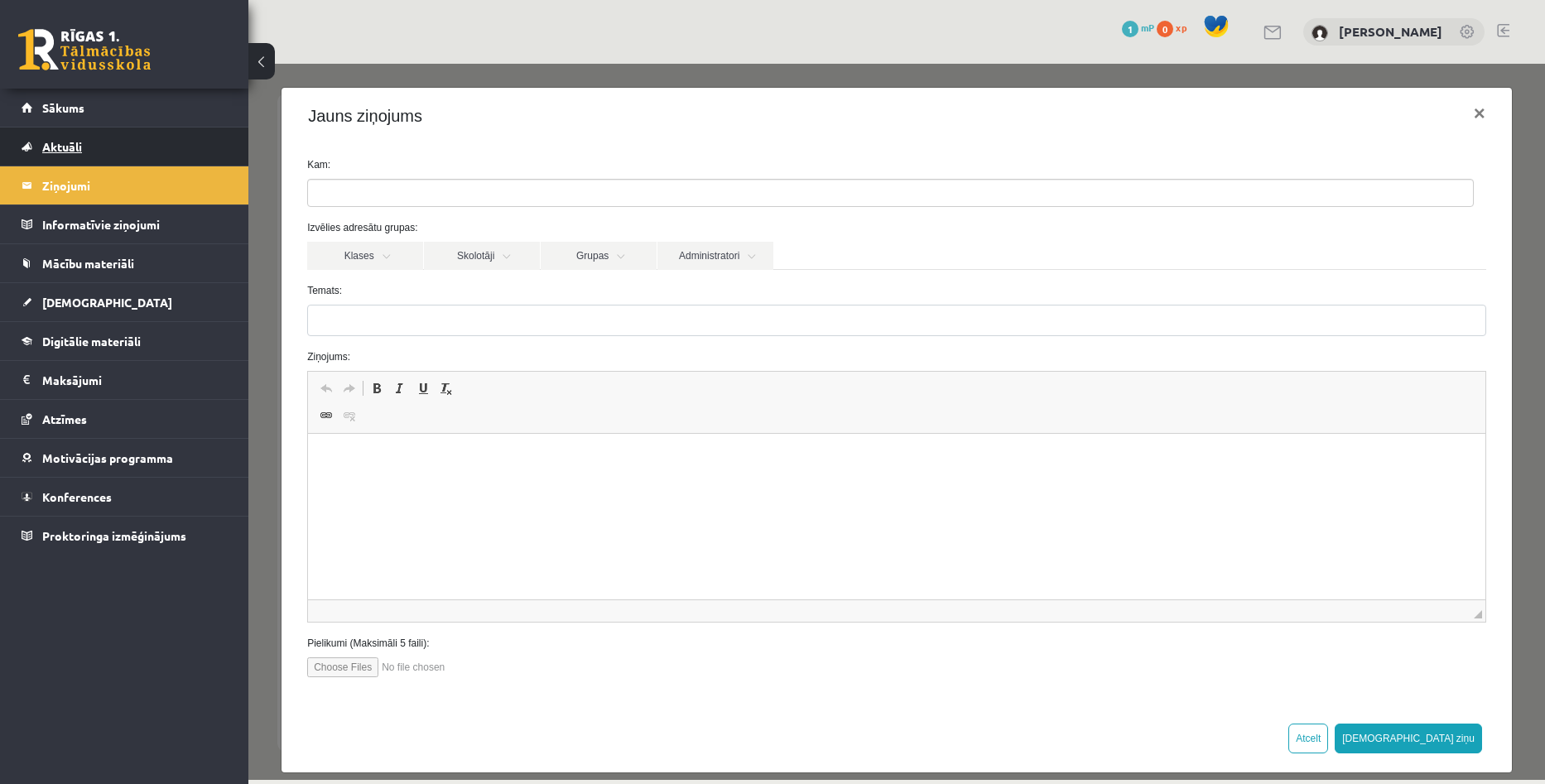
click at [78, 142] on span "Aktuāli" at bounding box center [62, 147] width 40 height 15
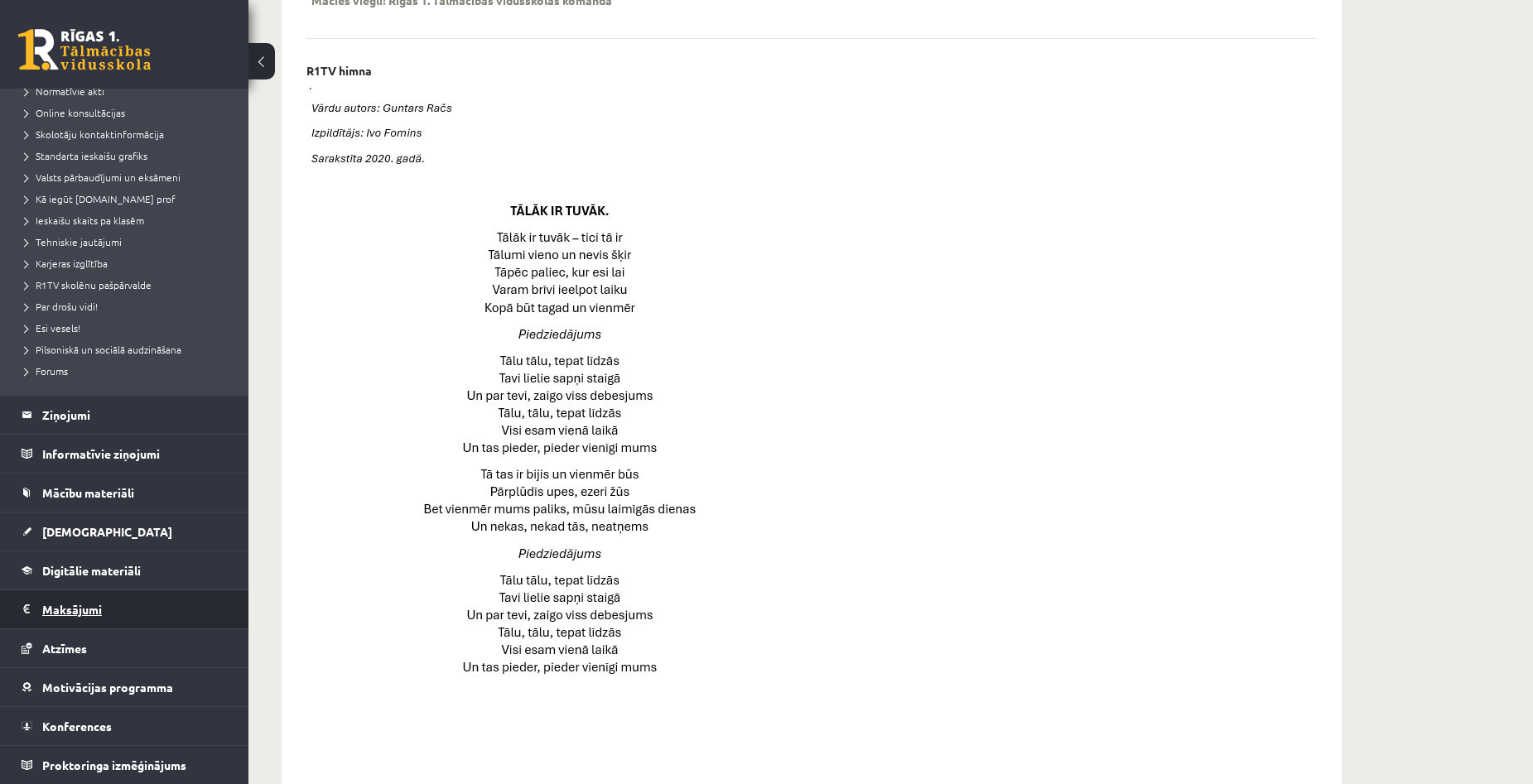
scroll to position [662, 0]
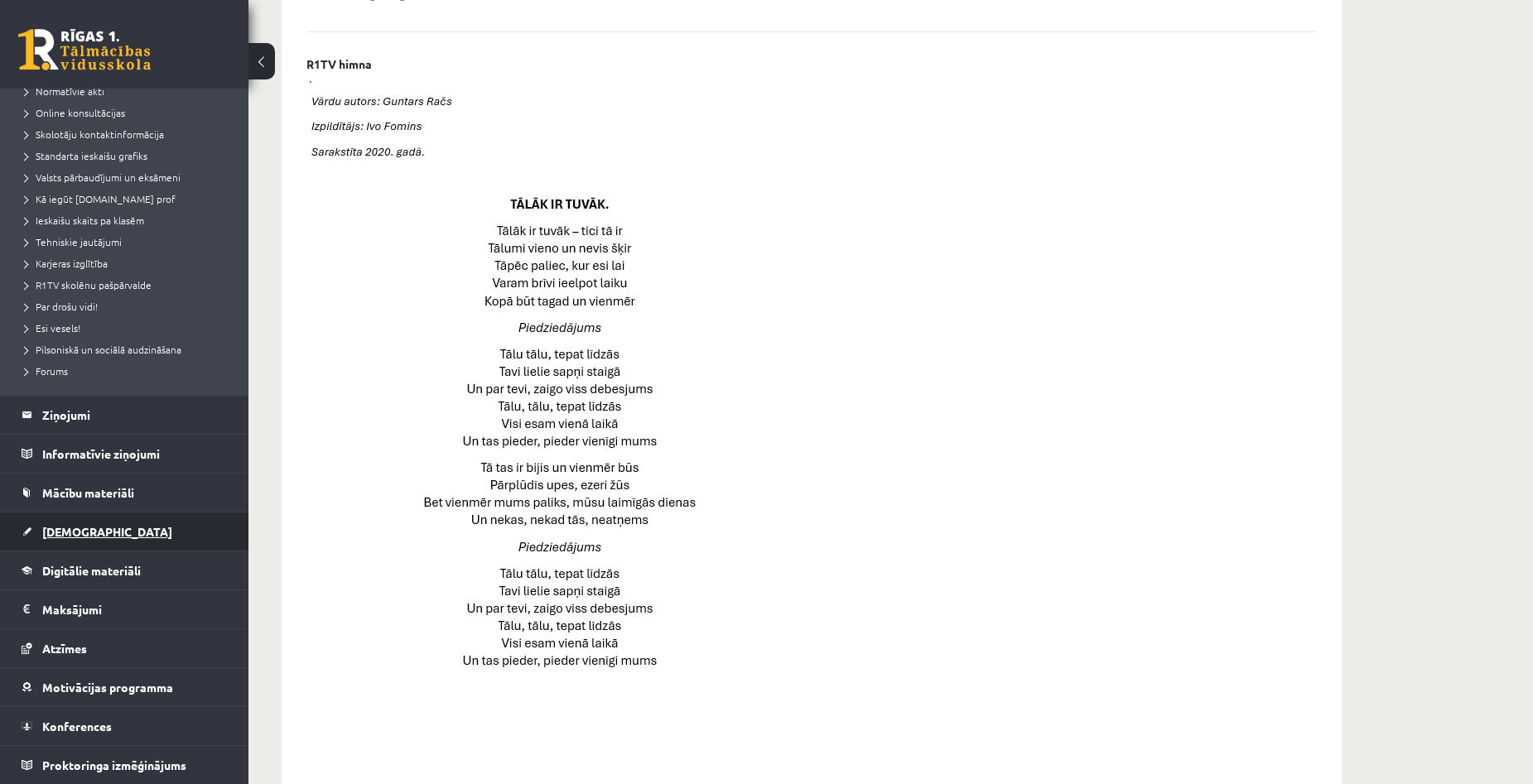
click at [77, 530] on span "[DEMOGRAPHIC_DATA]" at bounding box center [107, 531] width 130 height 15
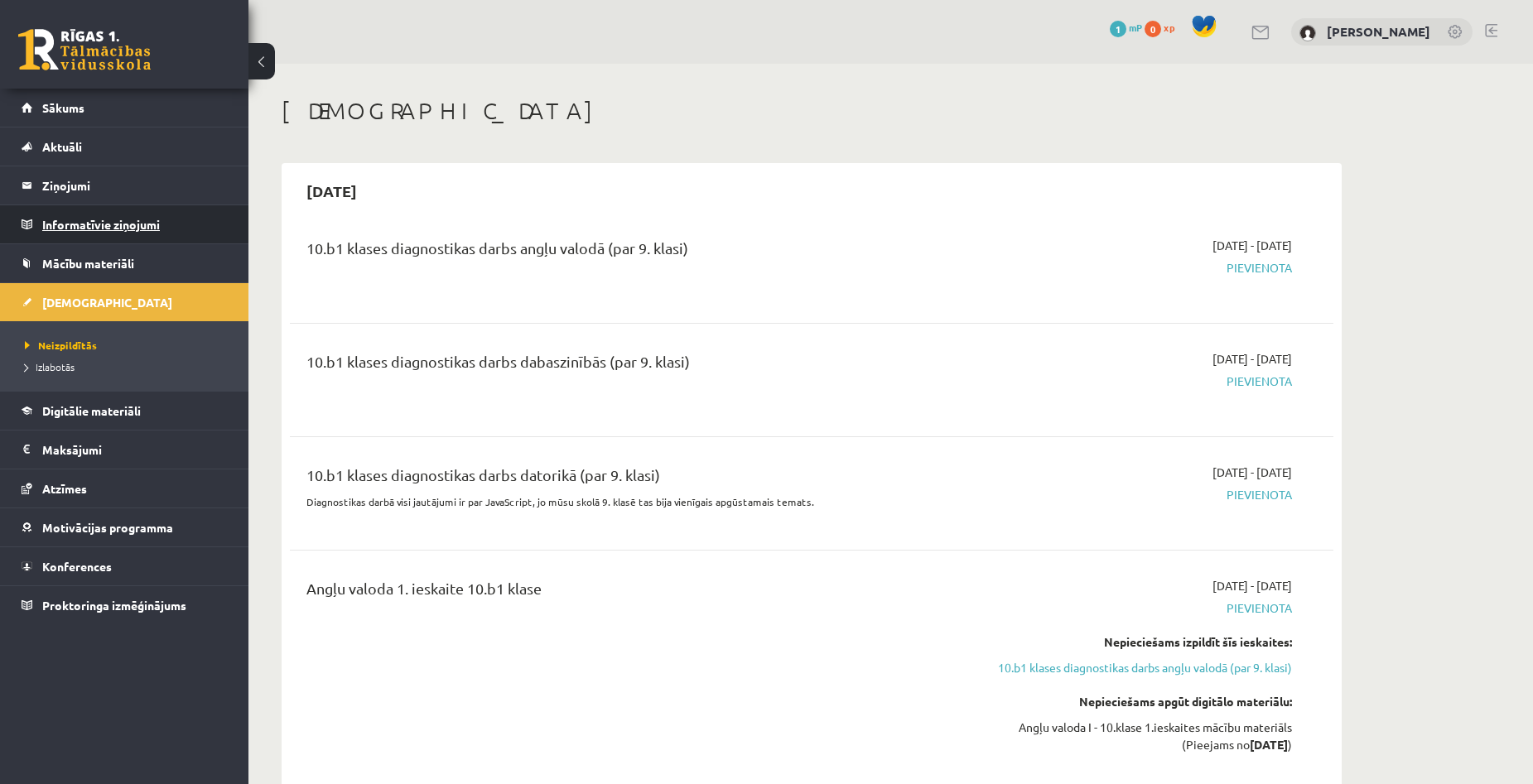
click at [82, 225] on legend "Informatīvie ziņojumi 0" at bounding box center [135, 224] width 186 height 38
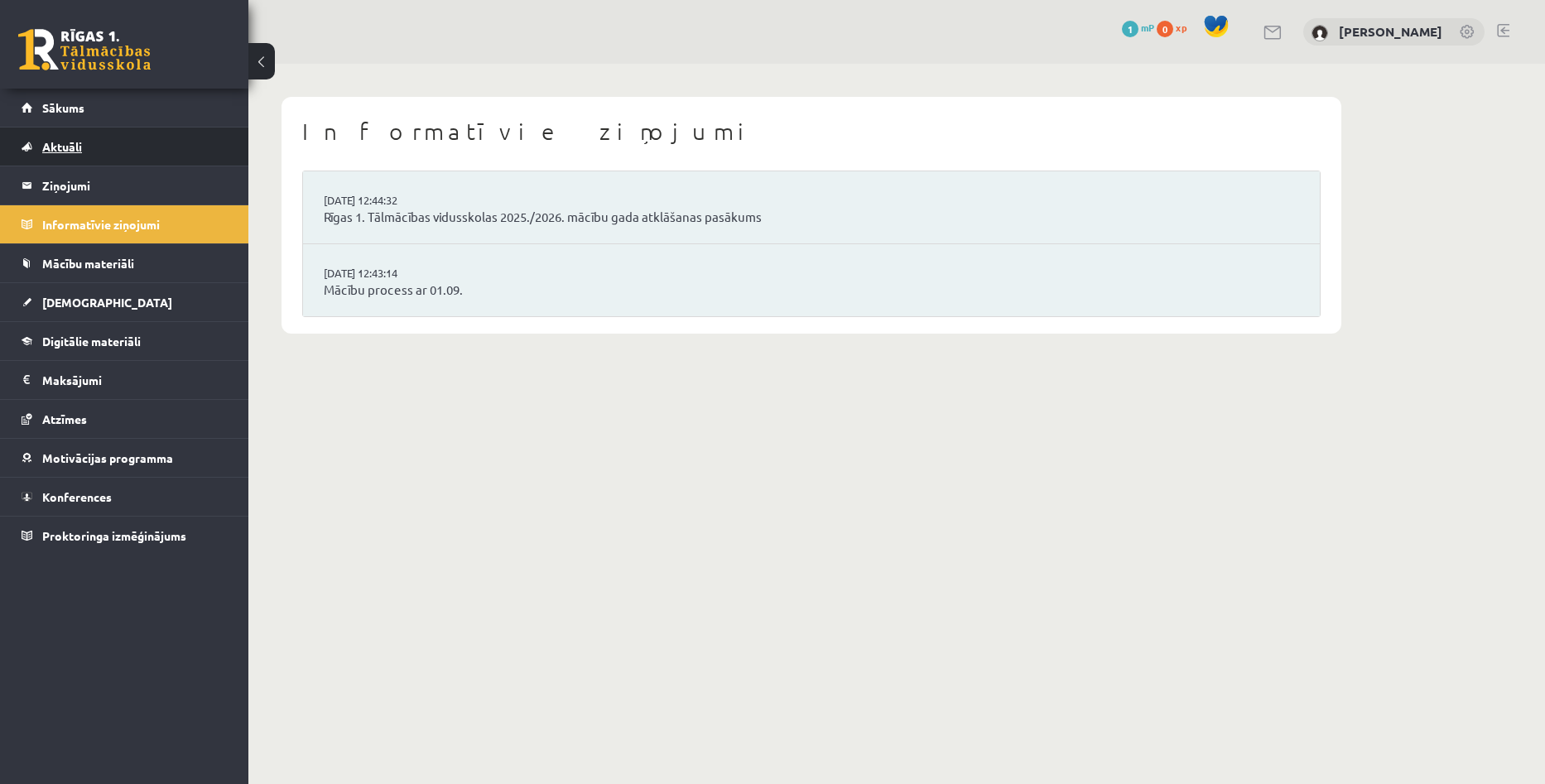
click at [66, 151] on span "Aktuāli" at bounding box center [62, 147] width 40 height 15
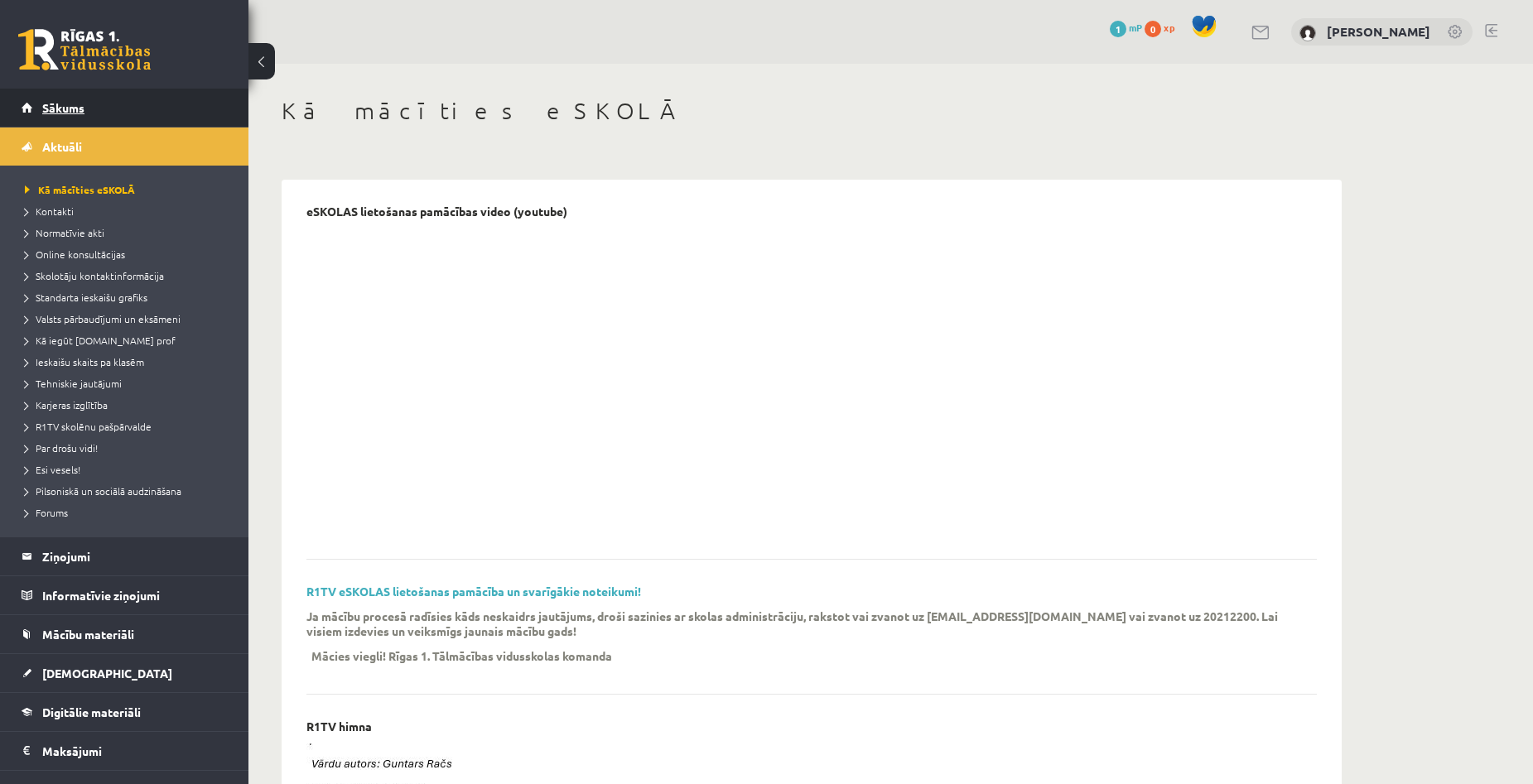
click at [66, 113] on span "Sākums" at bounding box center [63, 107] width 42 height 15
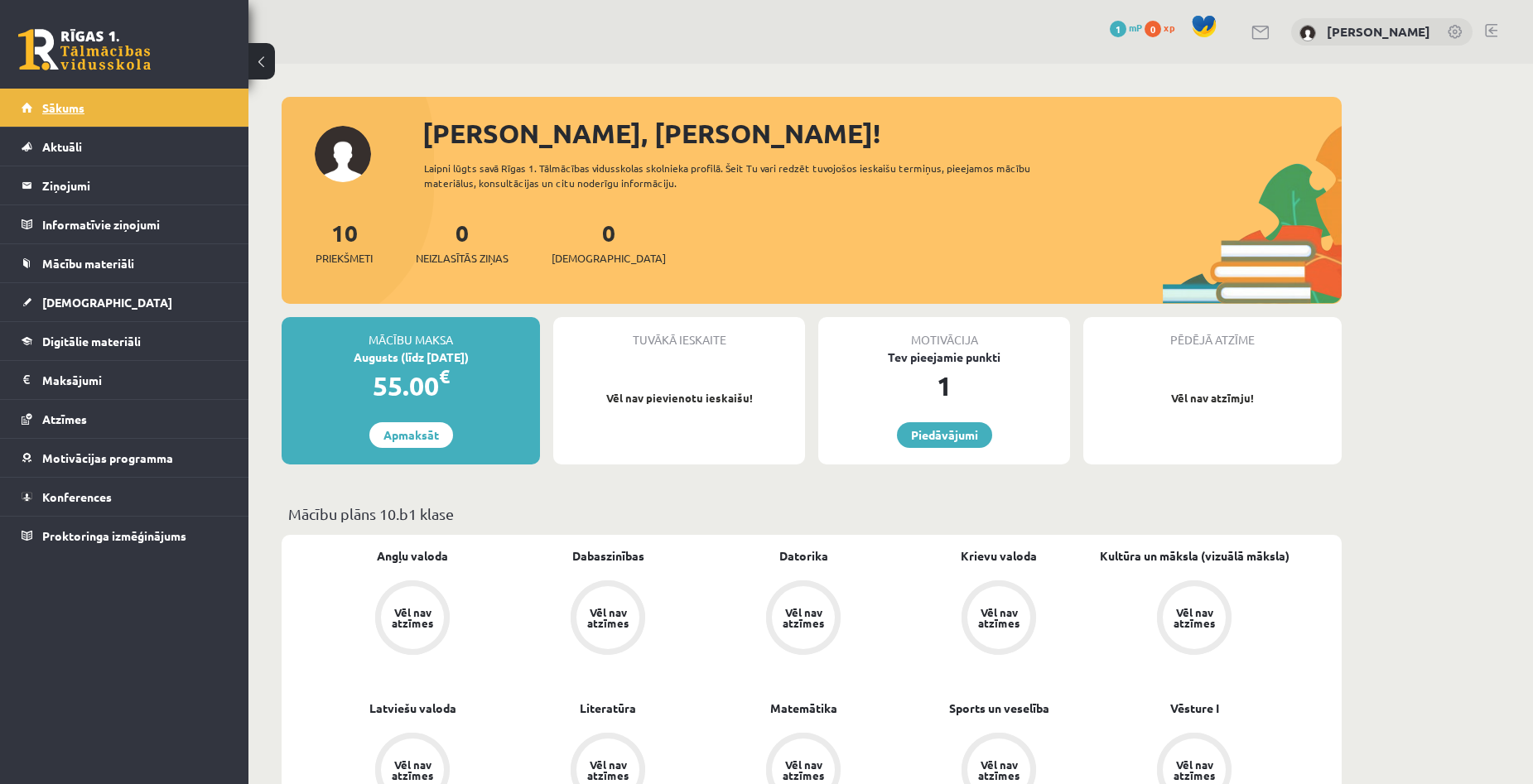
click at [71, 119] on link "Sākums" at bounding box center [124, 107] width 206 height 38
click at [65, 145] on span "Aktuāli" at bounding box center [62, 147] width 40 height 15
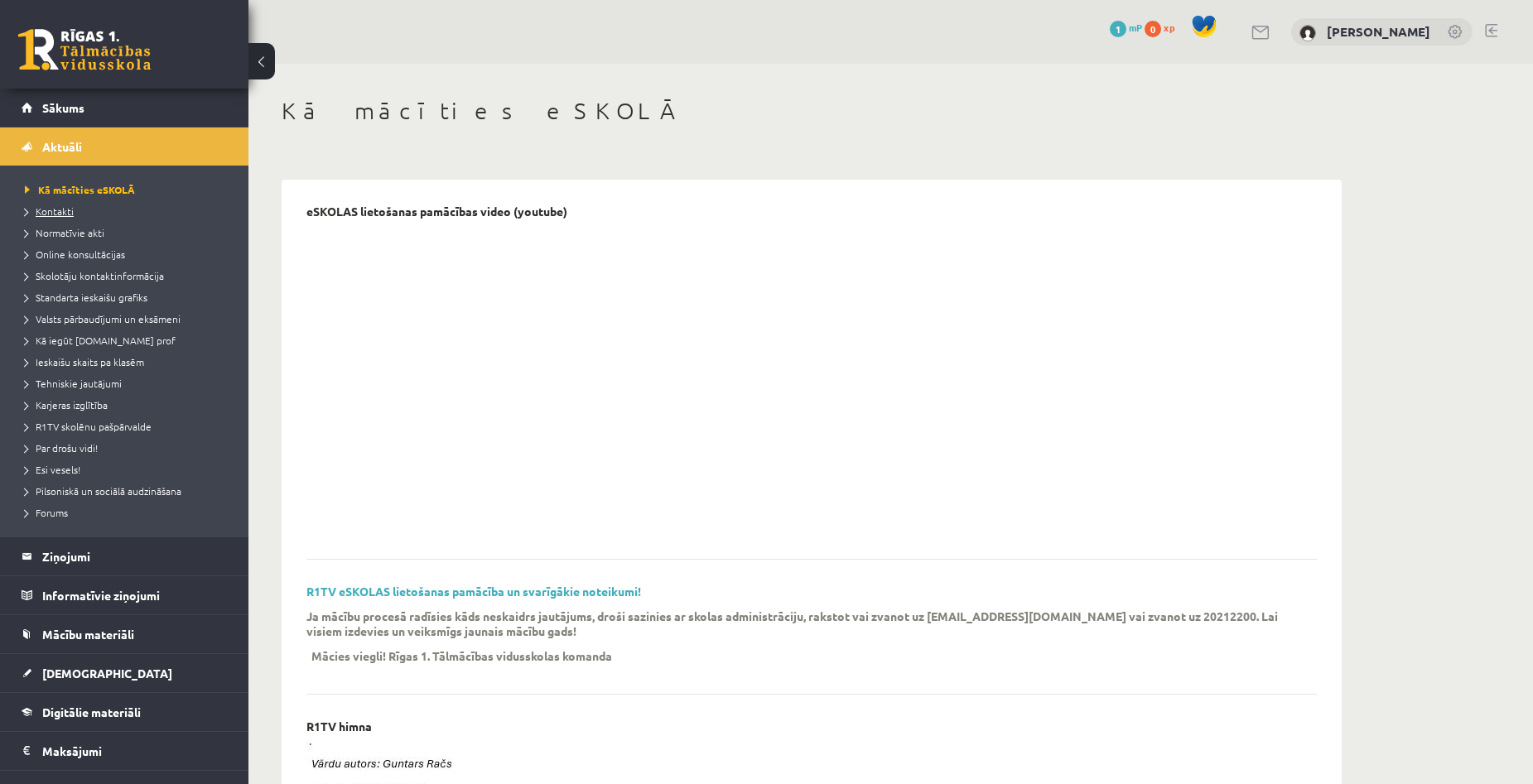
click at [52, 211] on span "Kontakti" at bounding box center [49, 211] width 49 height 13
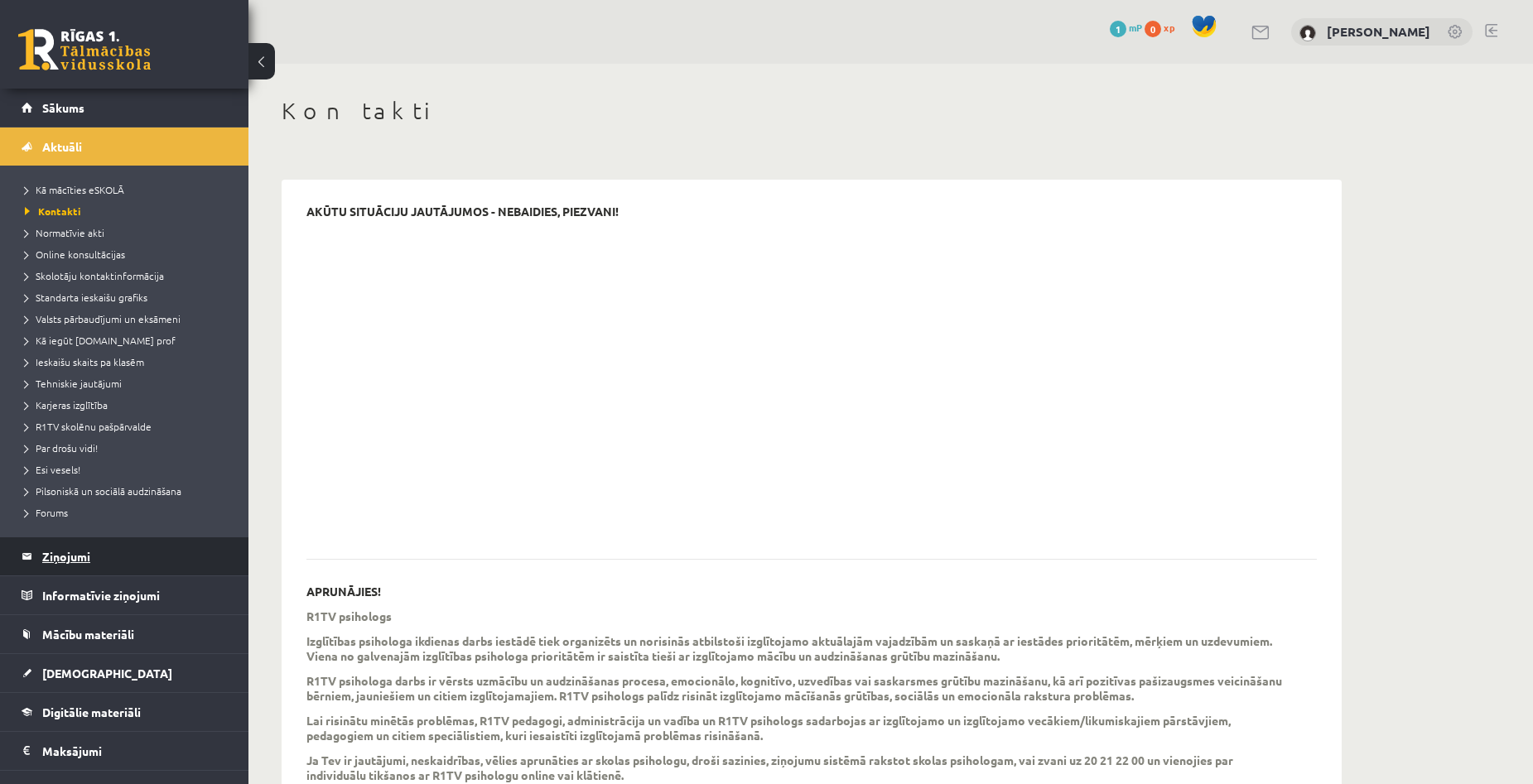
click at [78, 566] on legend "Ziņojumi 0" at bounding box center [135, 556] width 186 height 38
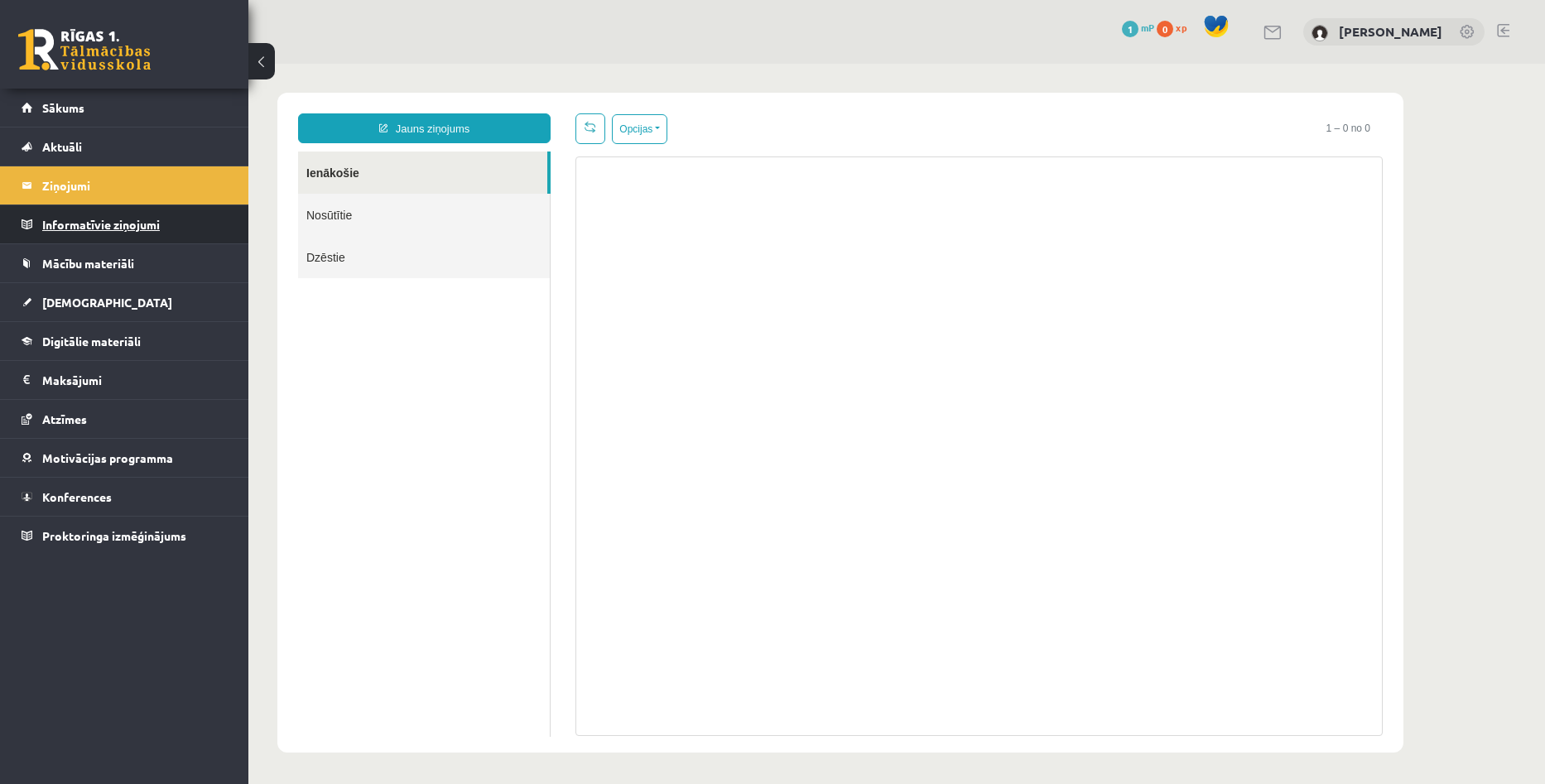
click at [81, 228] on legend "Informatīvie ziņojumi 0" at bounding box center [135, 224] width 186 height 38
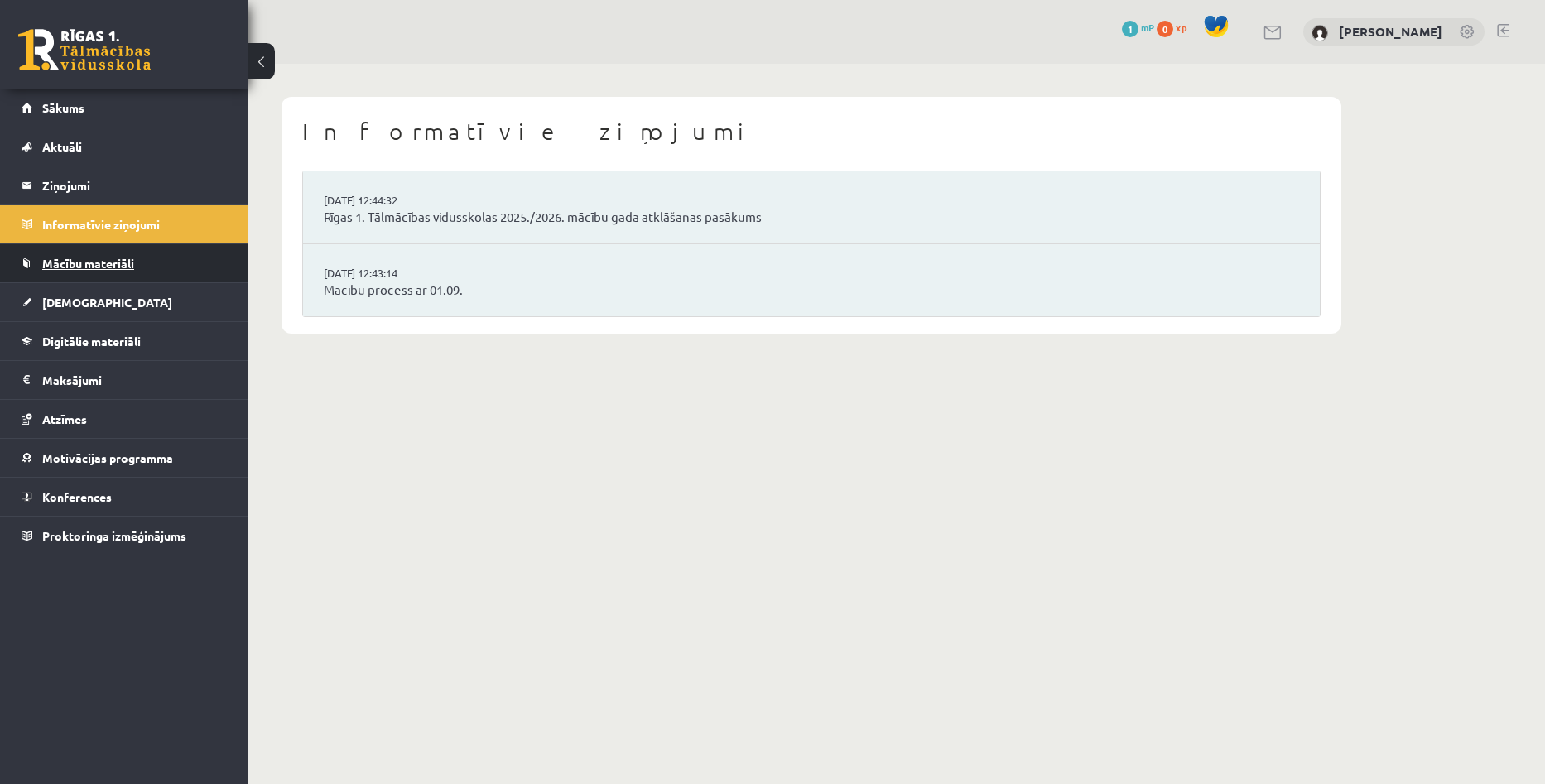
click at [77, 273] on link "Mācību materiāli" at bounding box center [124, 263] width 206 height 38
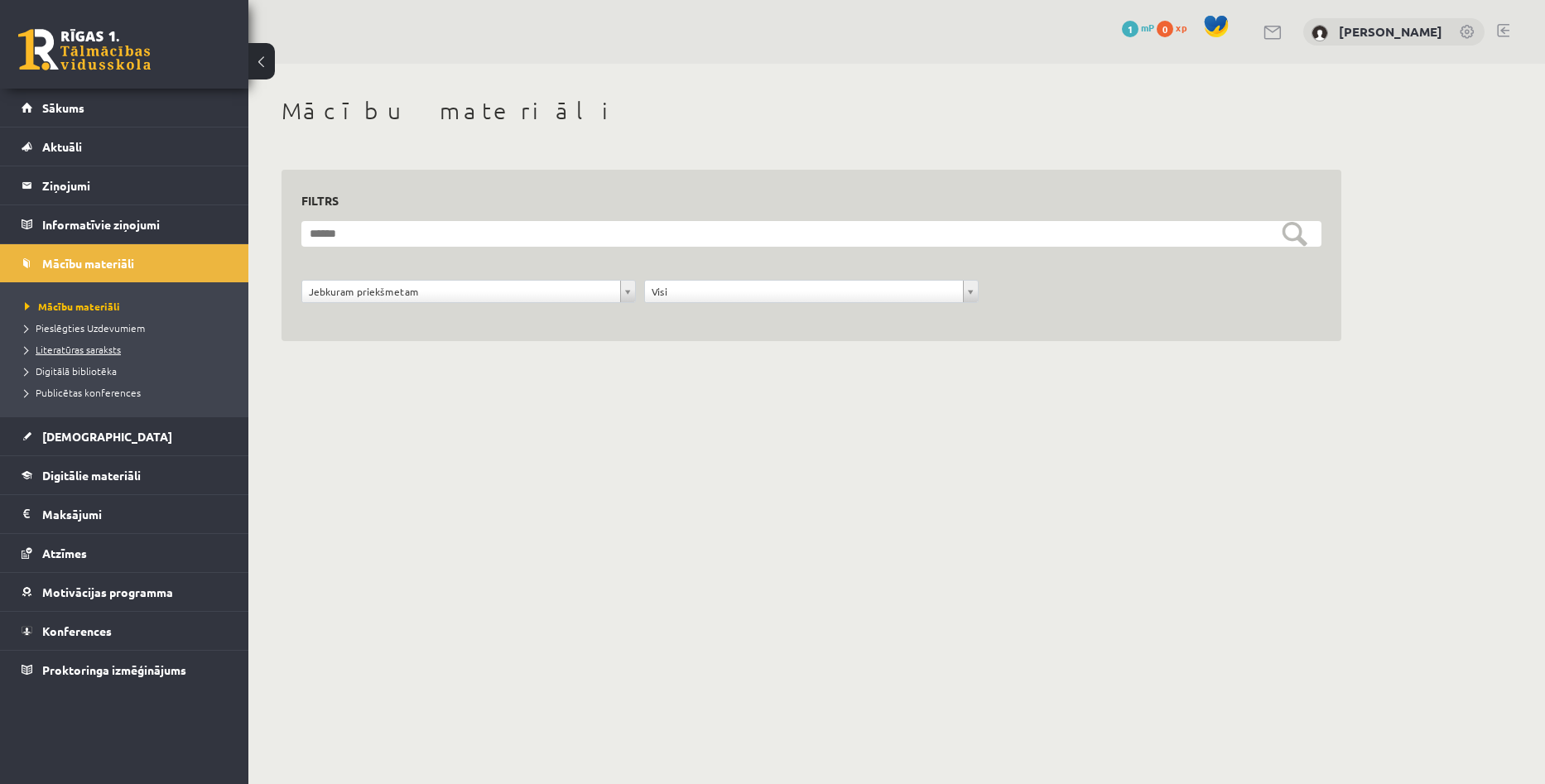
click at [77, 350] on span "Literatūras saraksts" at bounding box center [73, 350] width 96 height 13
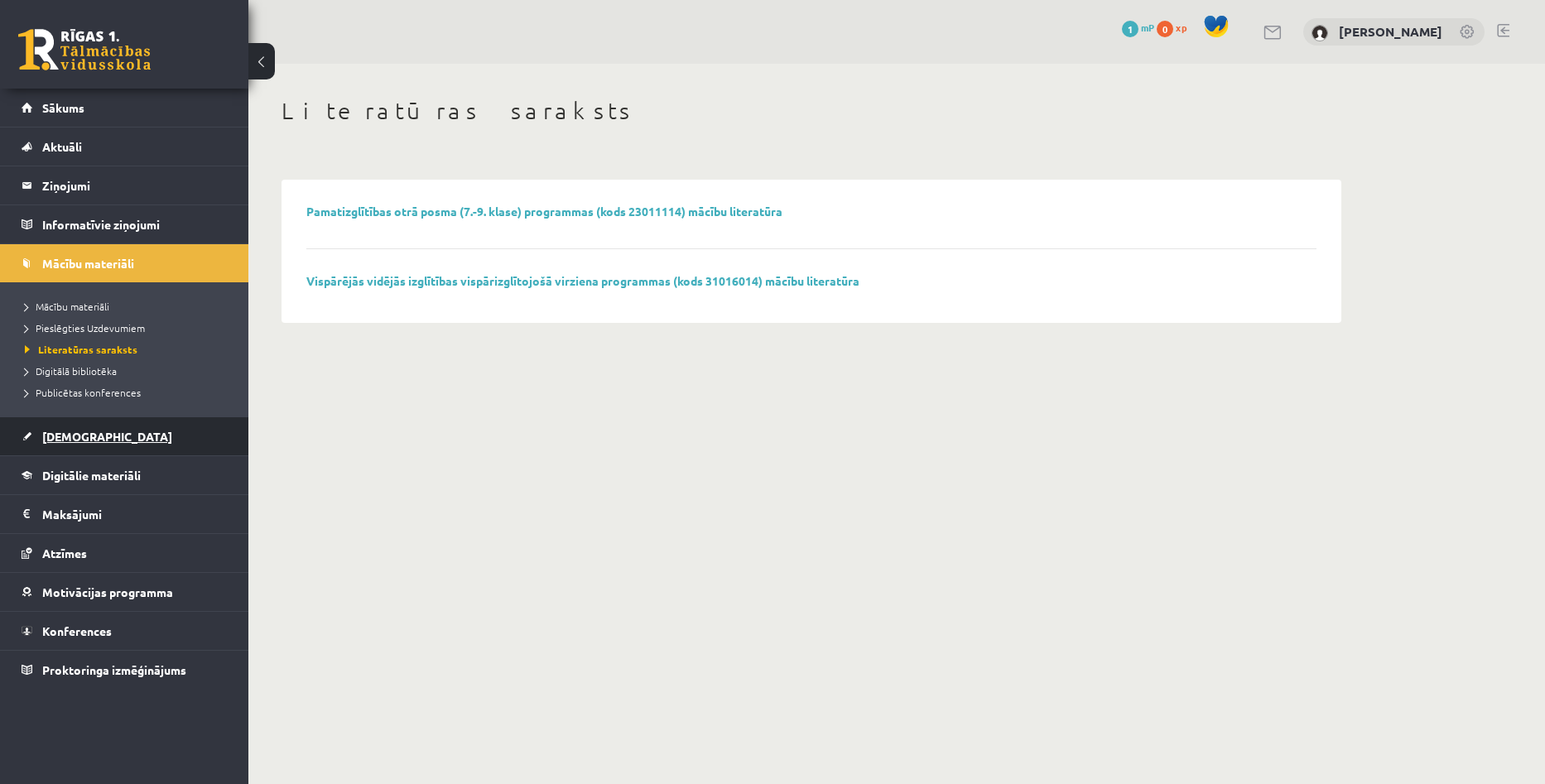
click at [83, 434] on span "[DEMOGRAPHIC_DATA]" at bounding box center [107, 436] width 130 height 15
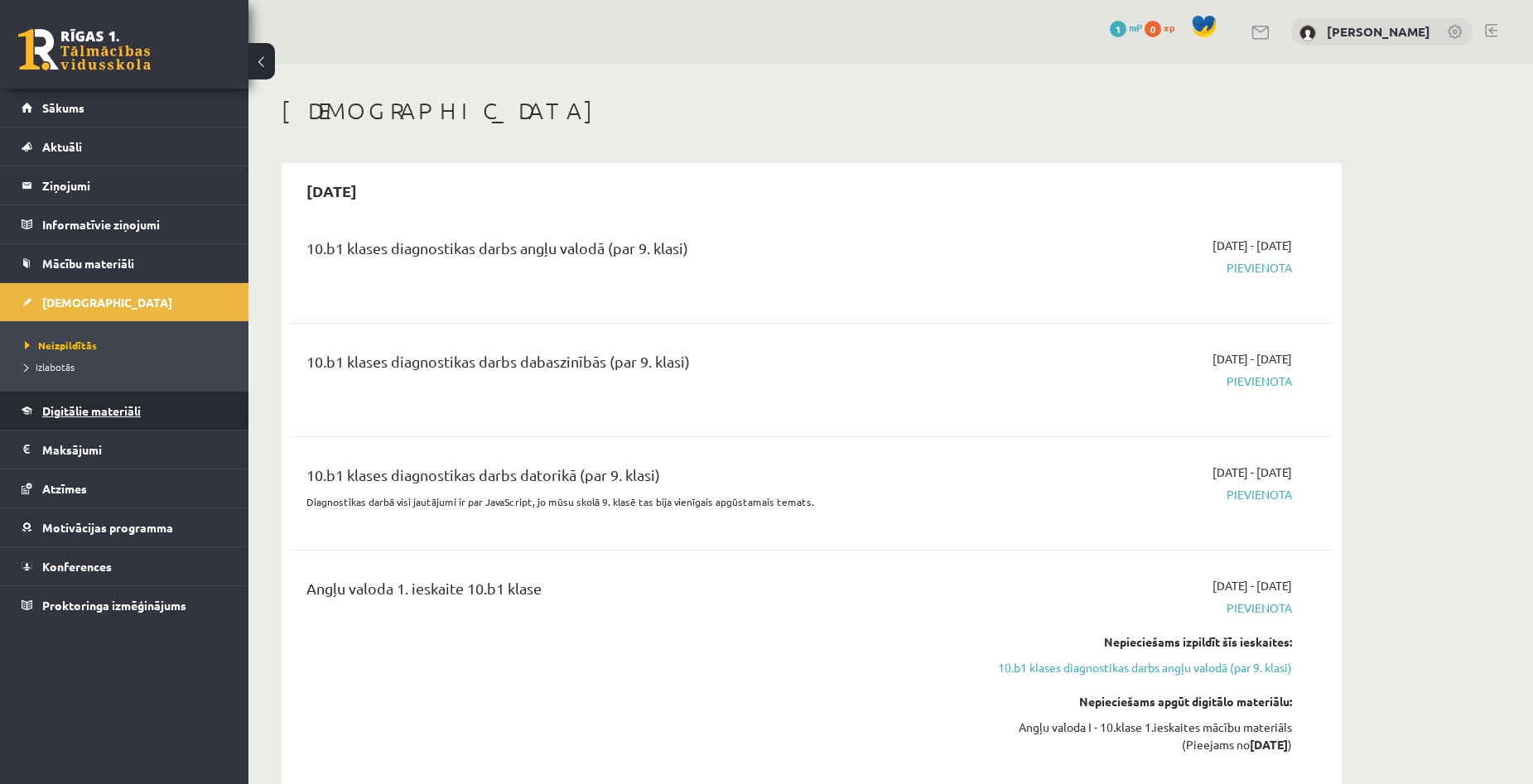
click at [63, 416] on span "Digitālie materiāli" at bounding box center [91, 411] width 99 height 15
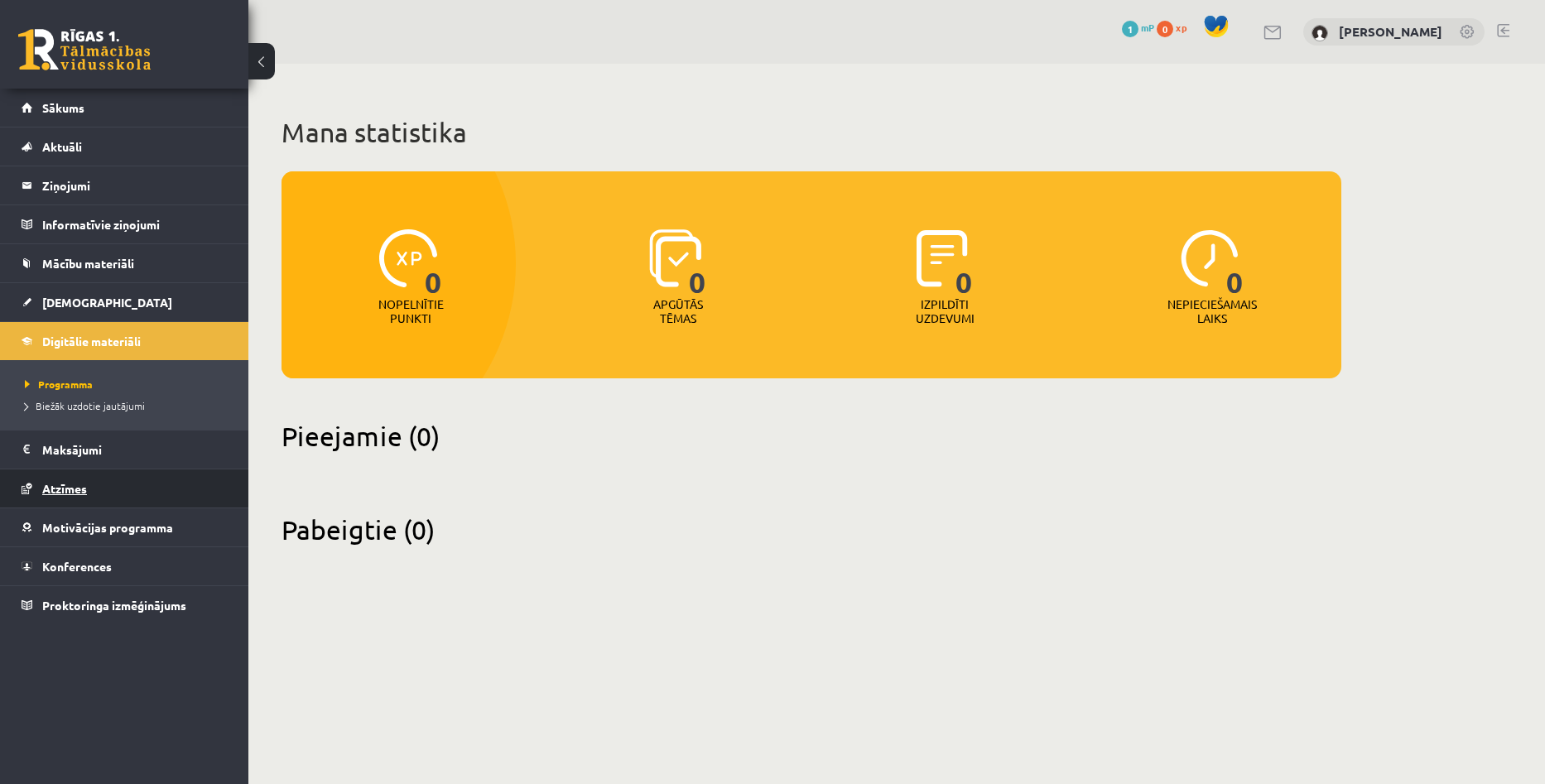
click at [83, 482] on span "Atzīmes" at bounding box center [64, 488] width 44 height 15
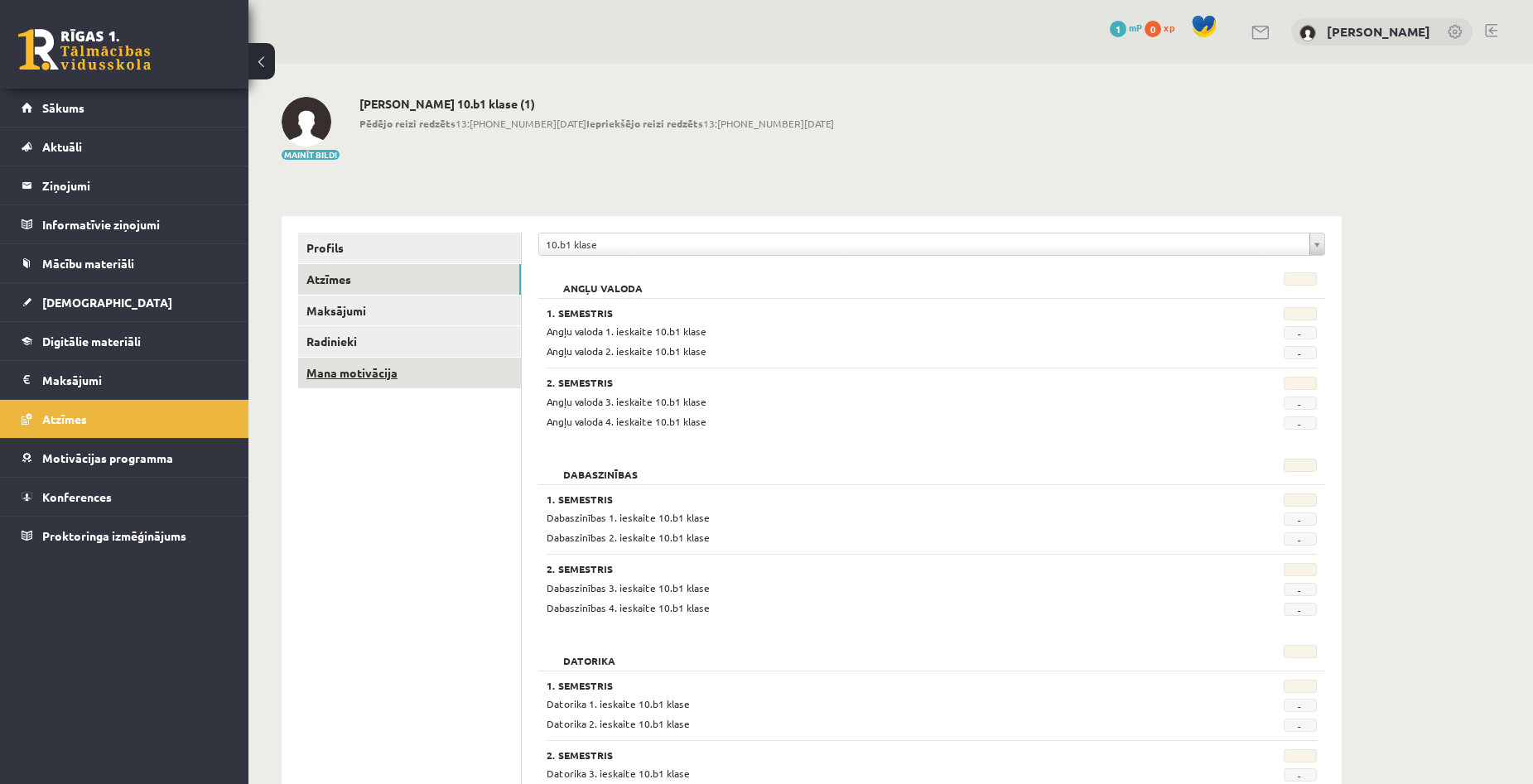
click at [318, 381] on link "Mana motivācija" at bounding box center [409, 373] width 223 height 31
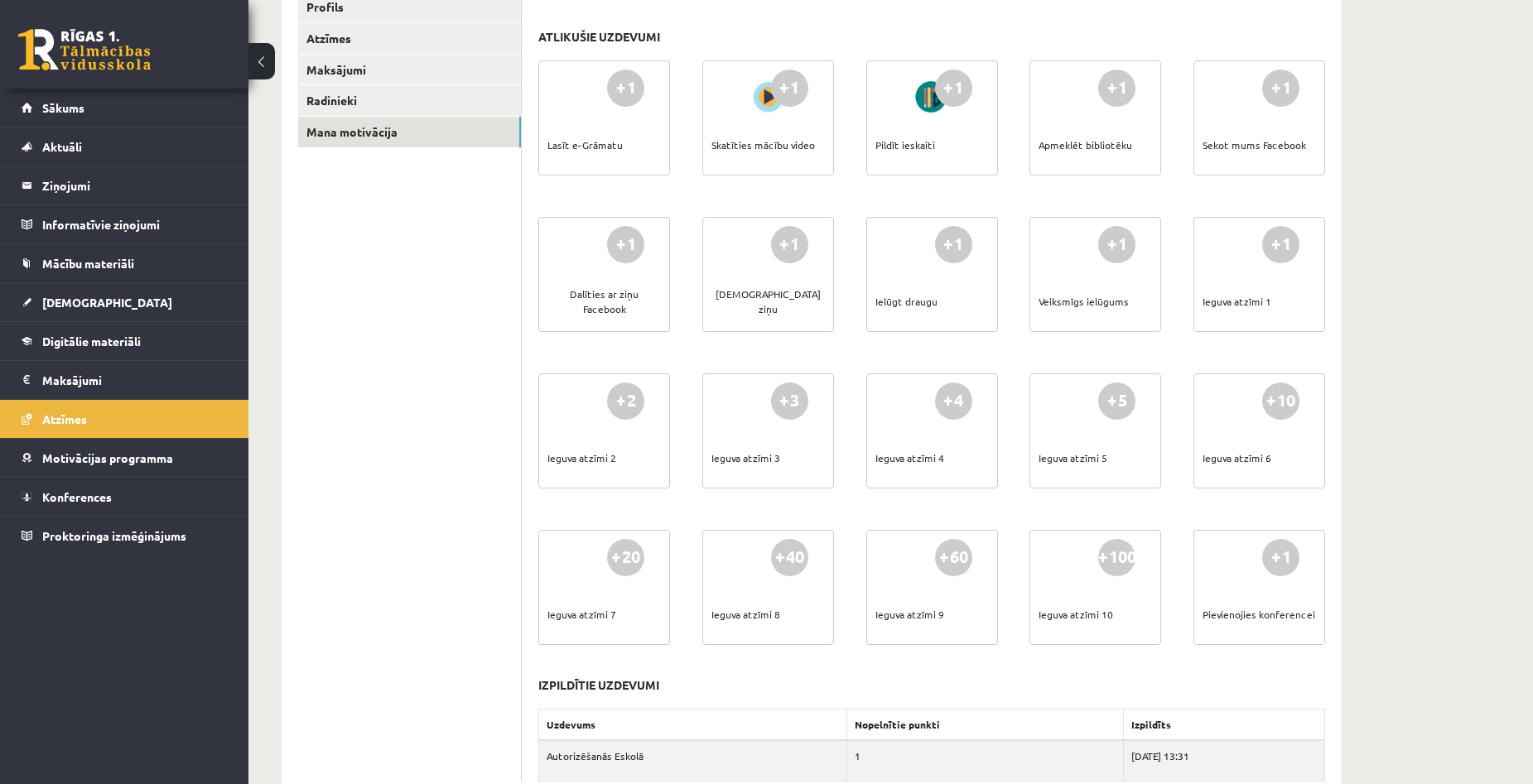
scroll to position [288, 0]
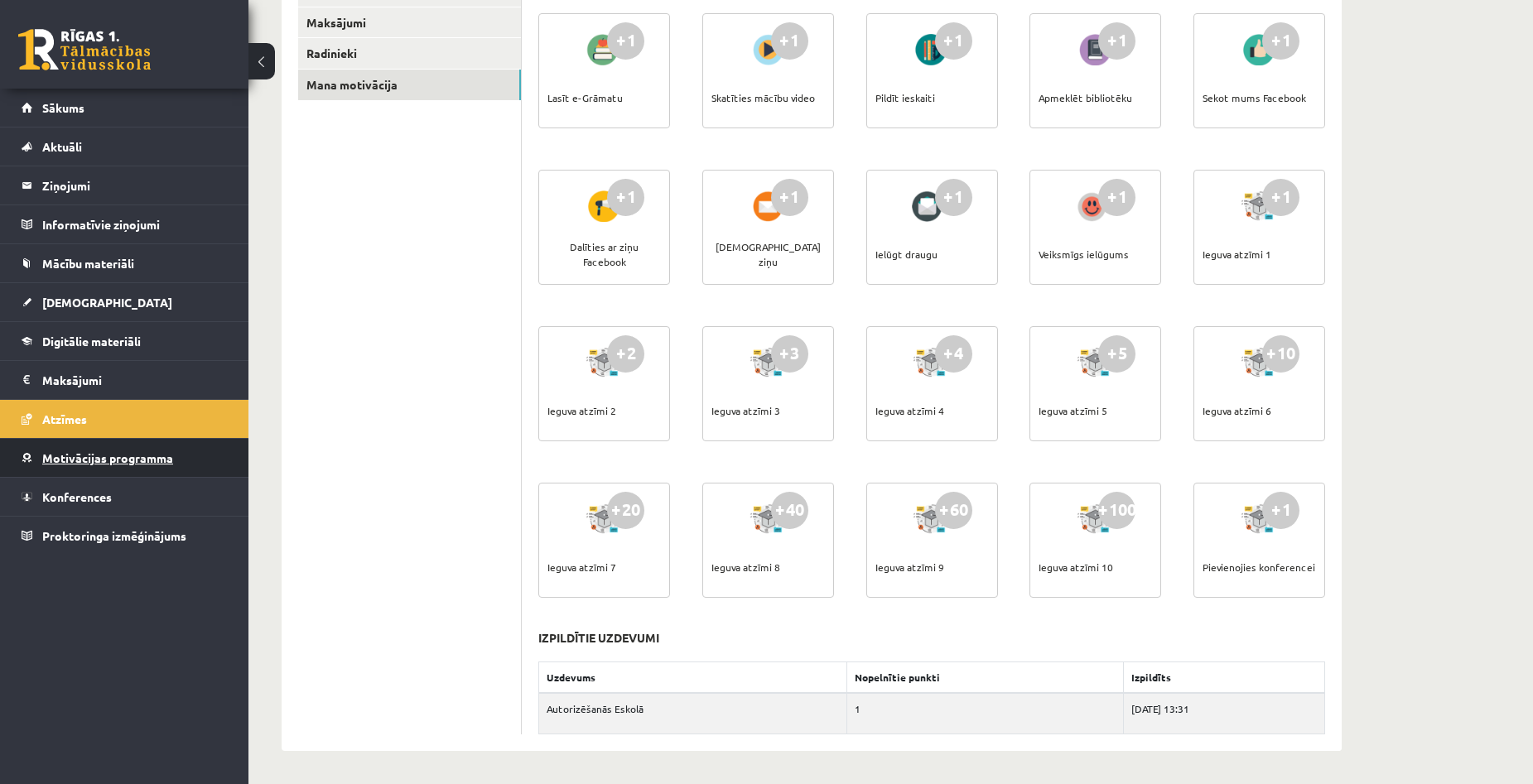
click at [93, 454] on span "Motivācijas programma" at bounding box center [107, 458] width 131 height 15
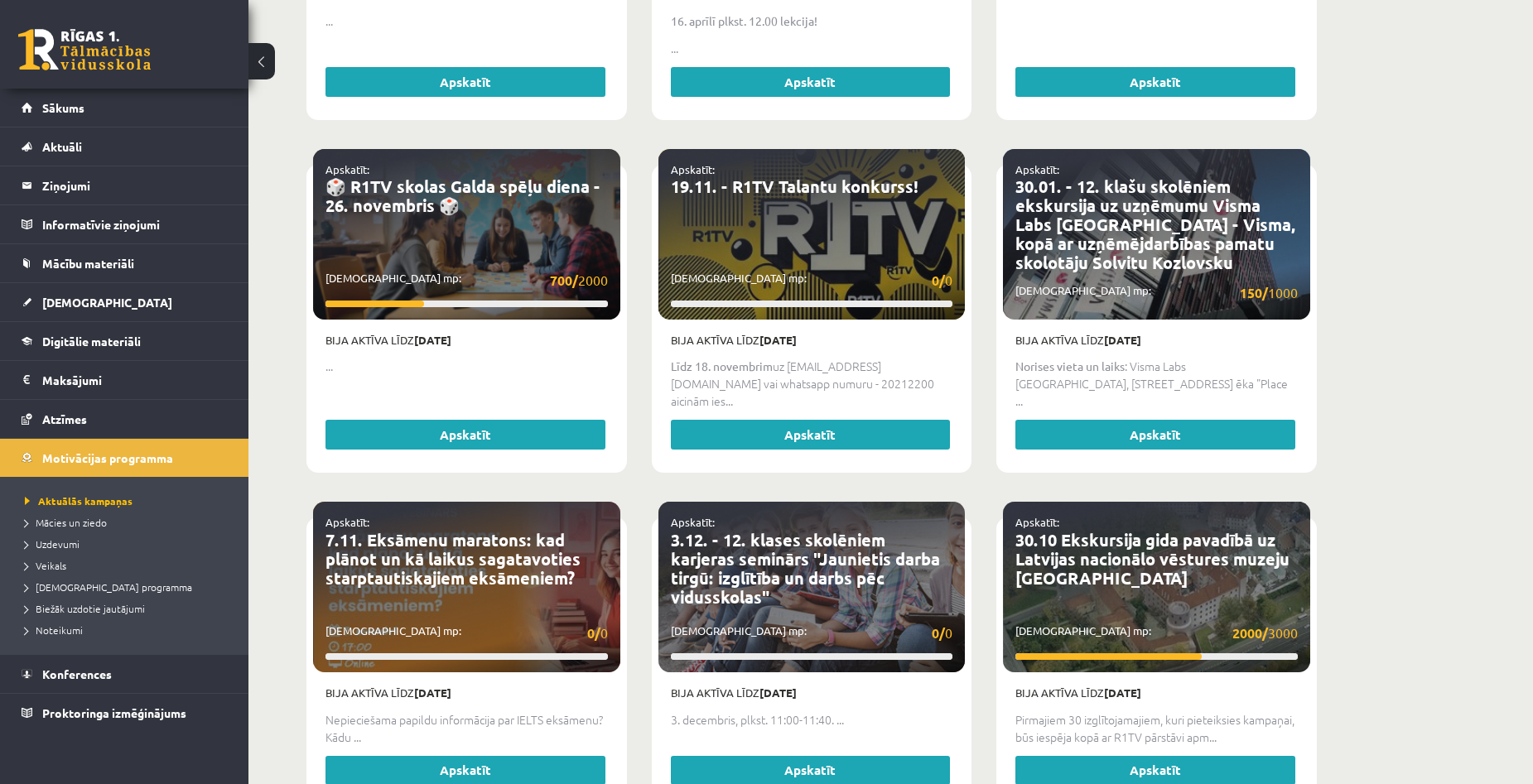
scroll to position [1033, 0]
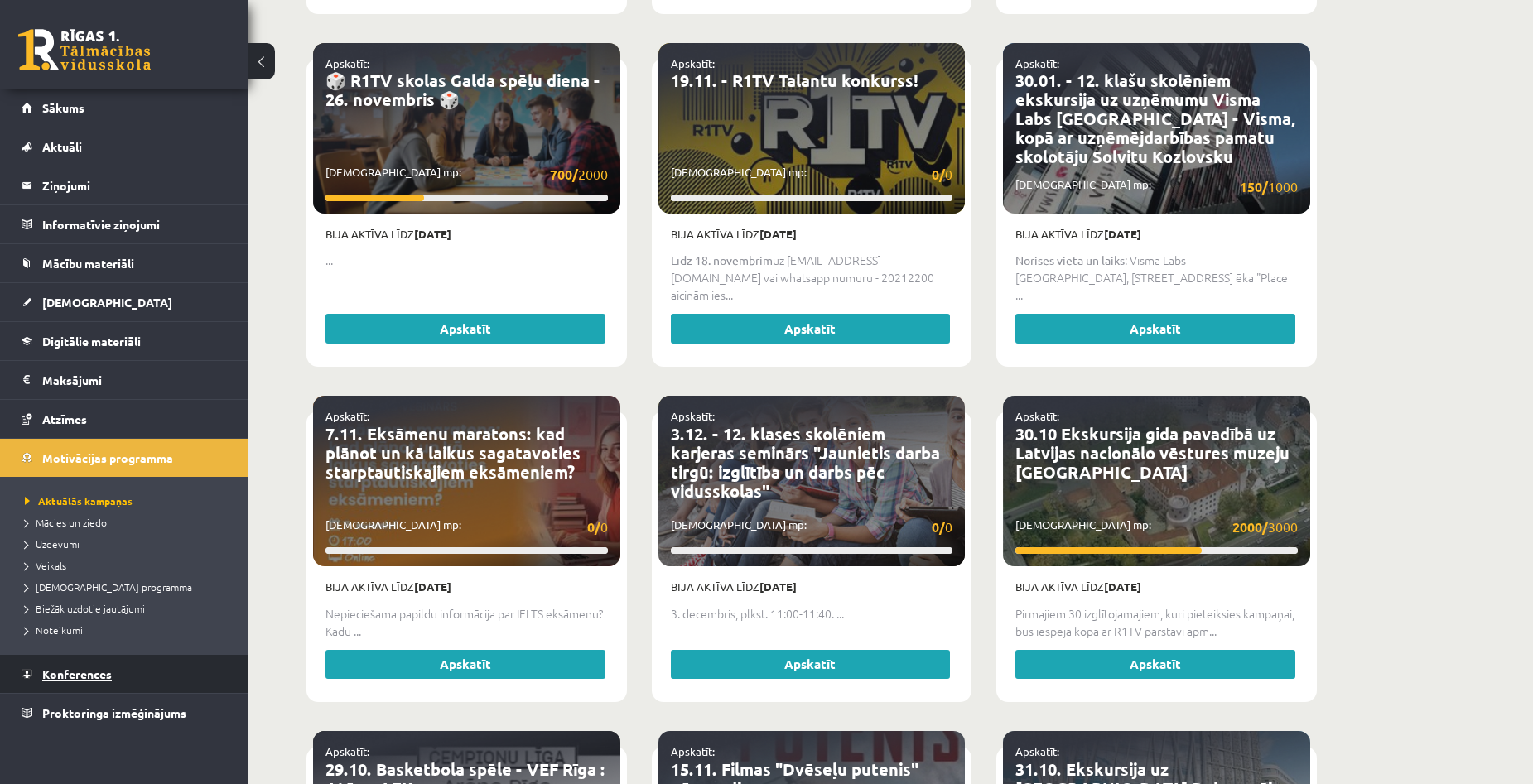
click at [103, 677] on span "Konferences" at bounding box center [77, 674] width 70 height 15
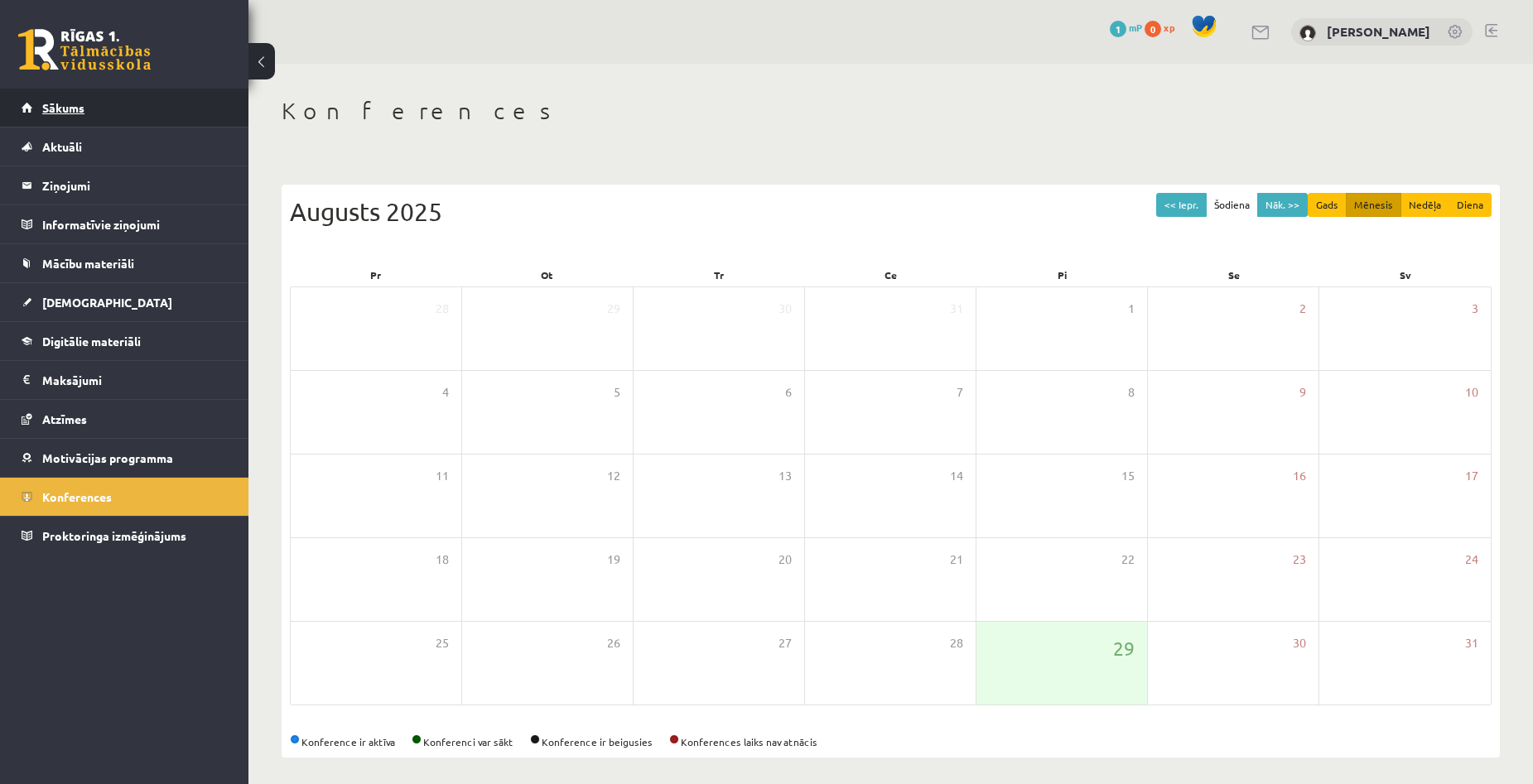
click at [134, 113] on link "Sākums" at bounding box center [124, 107] width 206 height 38
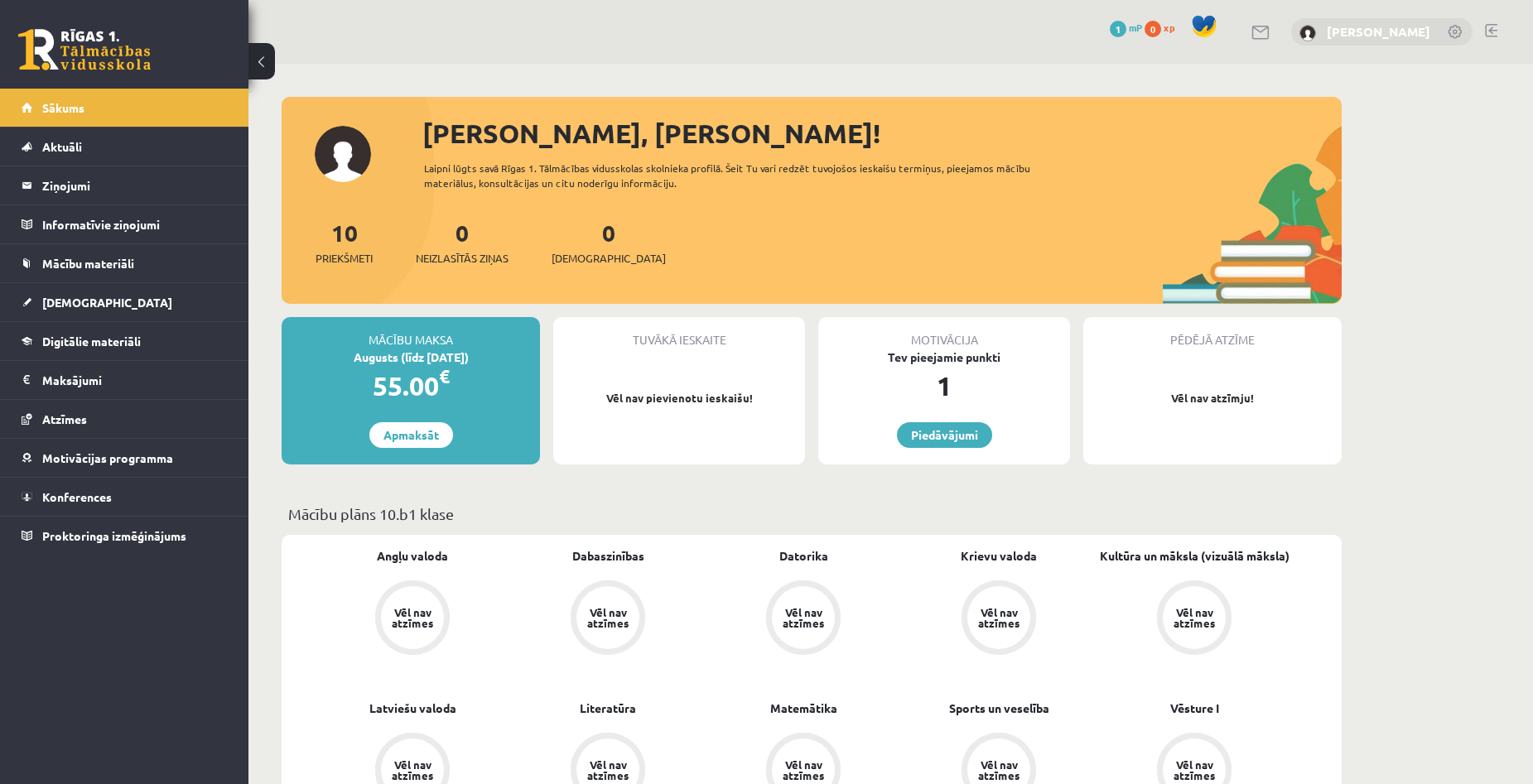
click at [1354, 34] on link "[PERSON_NAME]" at bounding box center [1378, 32] width 104 height 17
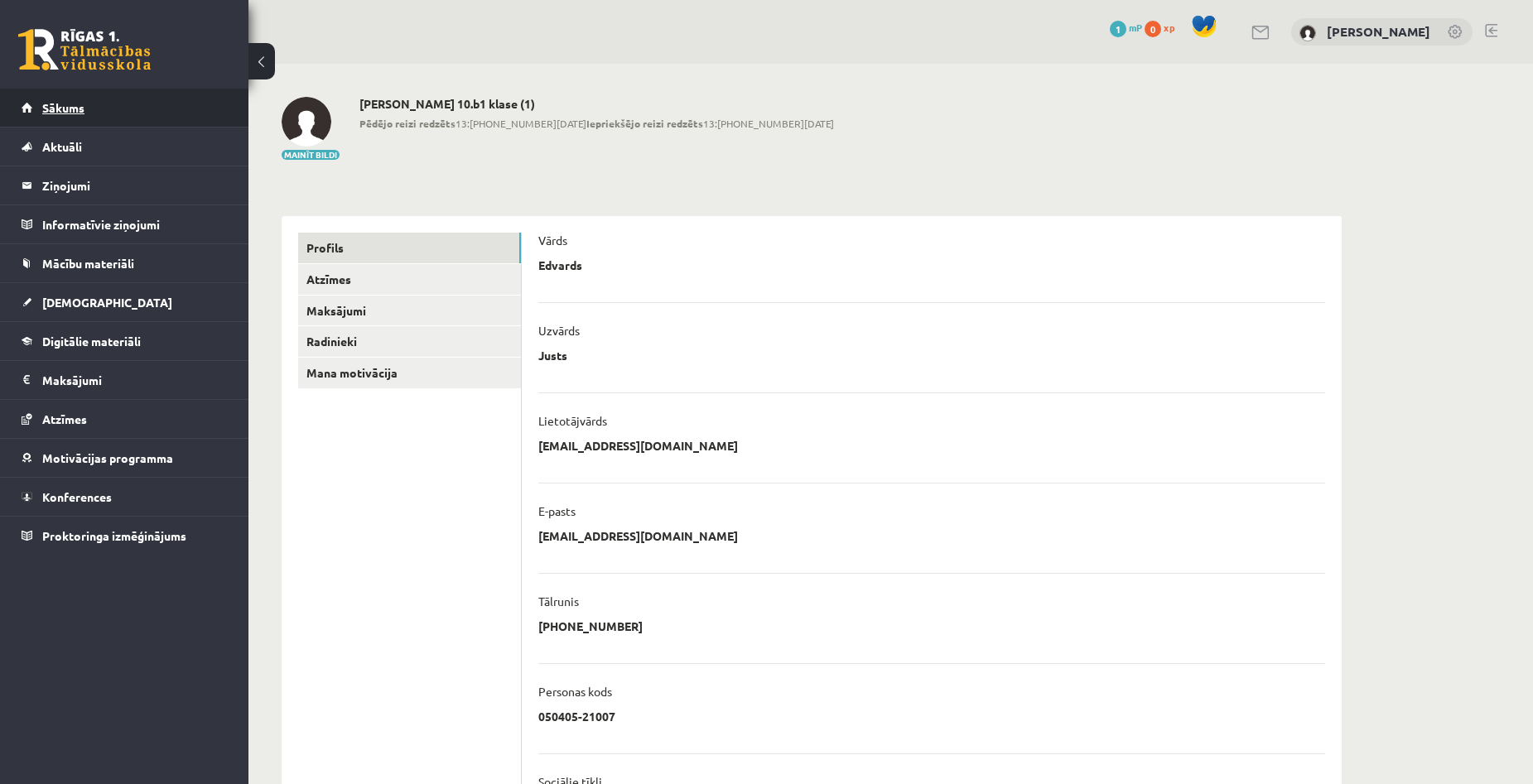
click at [66, 98] on link "Sākums" at bounding box center [124, 107] width 206 height 38
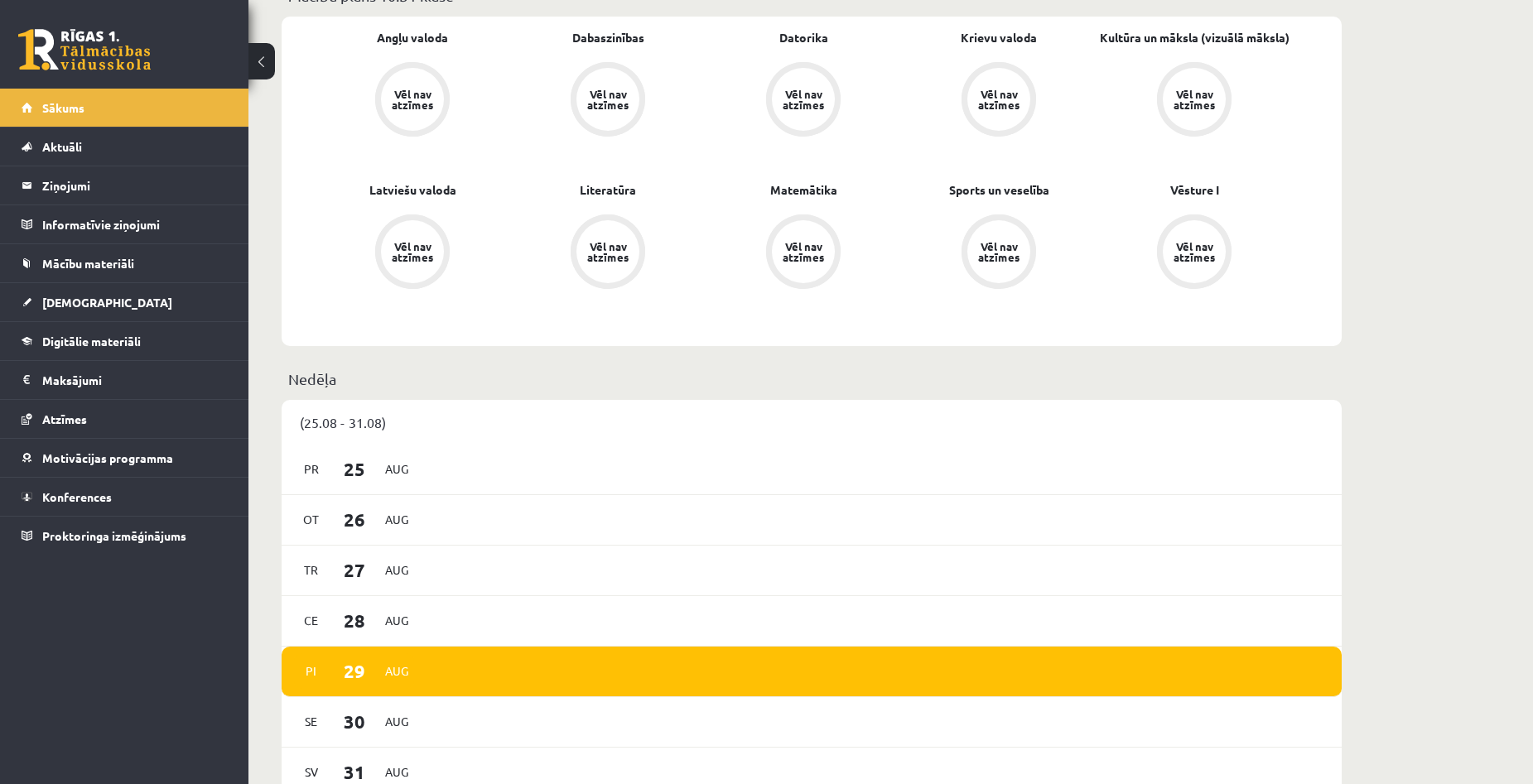
scroll to position [580, 0]
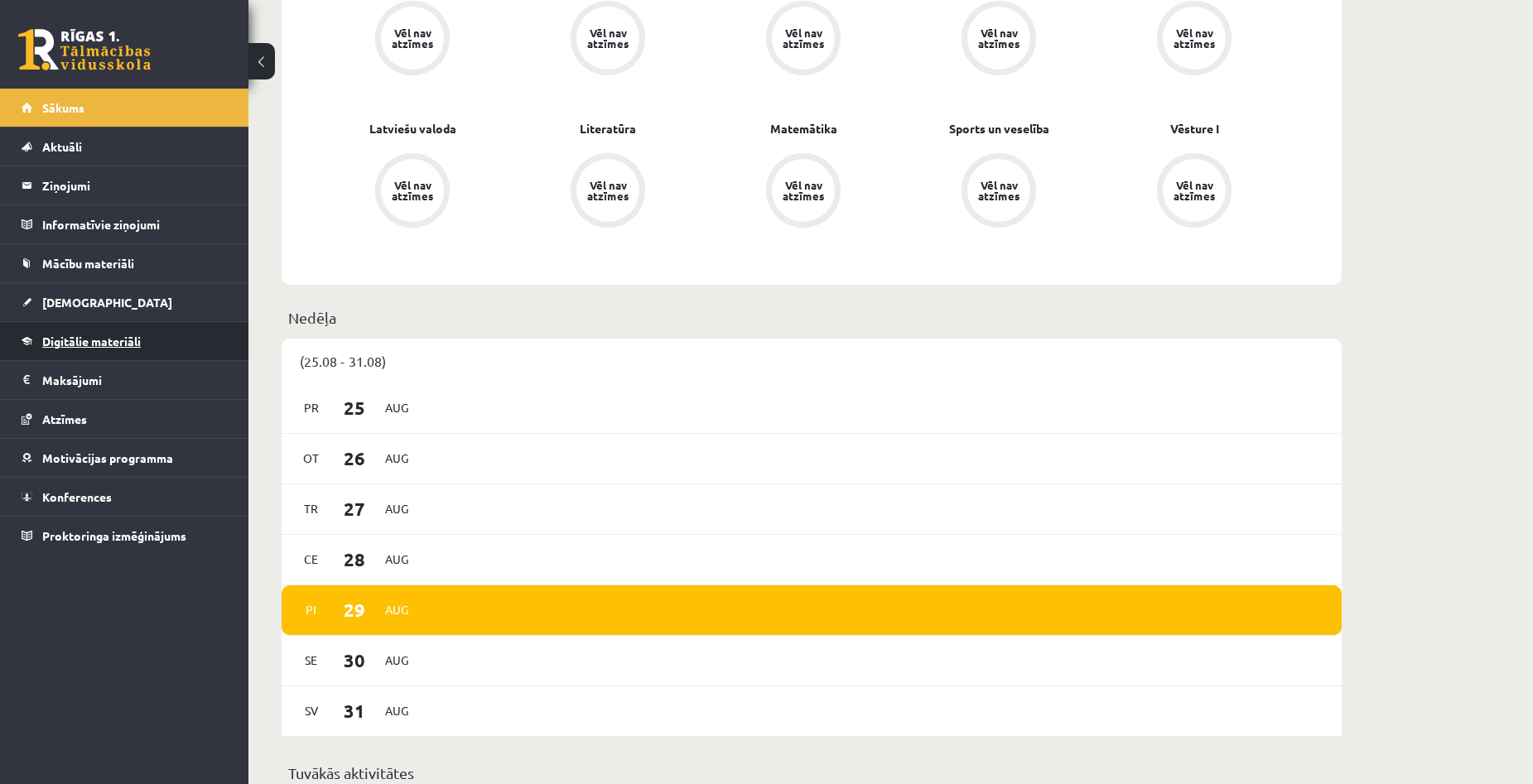
click at [90, 341] on span "Digitālie materiāli" at bounding box center [91, 341] width 99 height 15
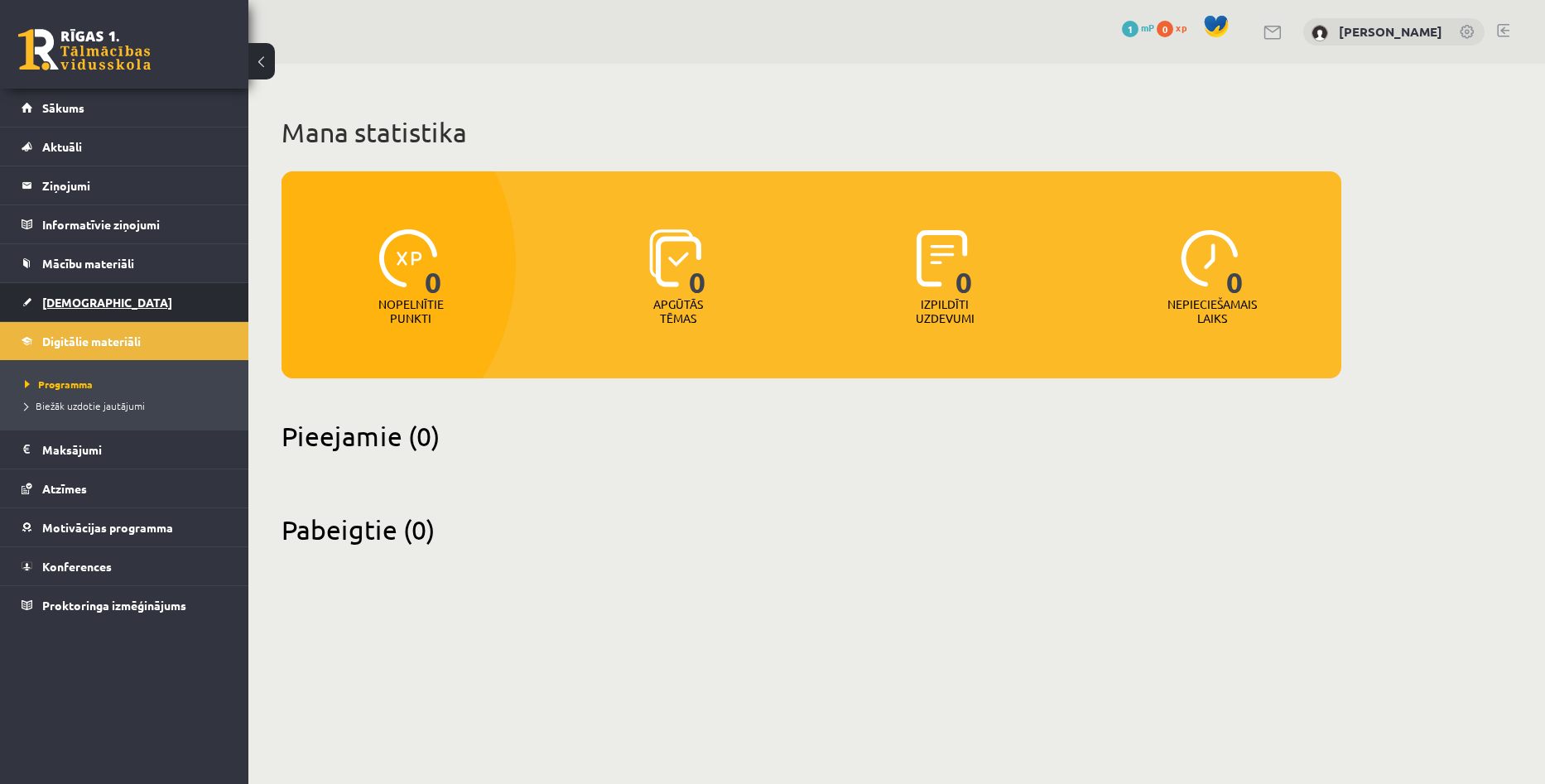
click at [83, 303] on span "[DEMOGRAPHIC_DATA]" at bounding box center [107, 302] width 130 height 15
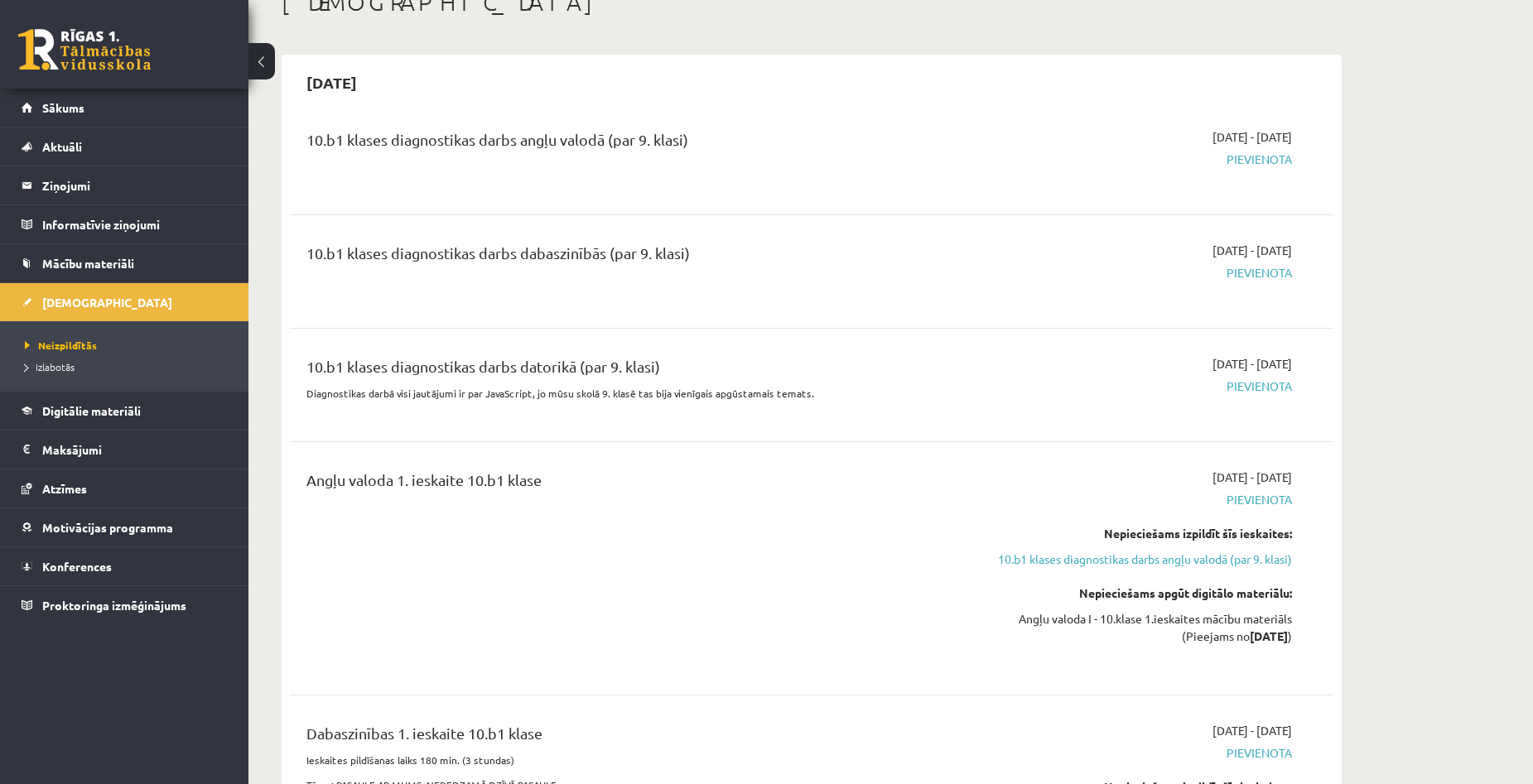
scroll to position [83, 0]
